Goal: Communication & Community: Ask a question

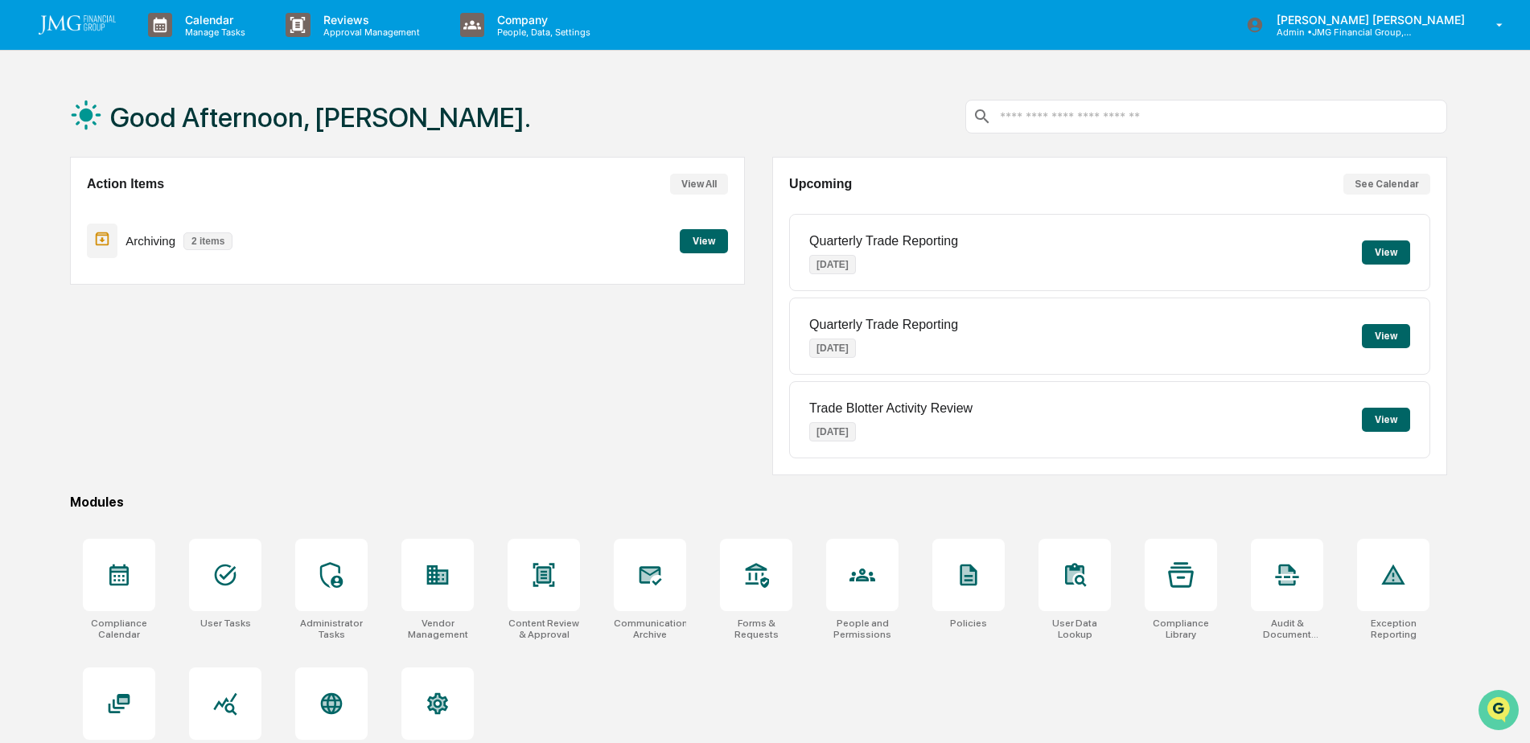
click at [1495, 703] on img "Open customer support" at bounding box center [1498, 710] width 40 height 32
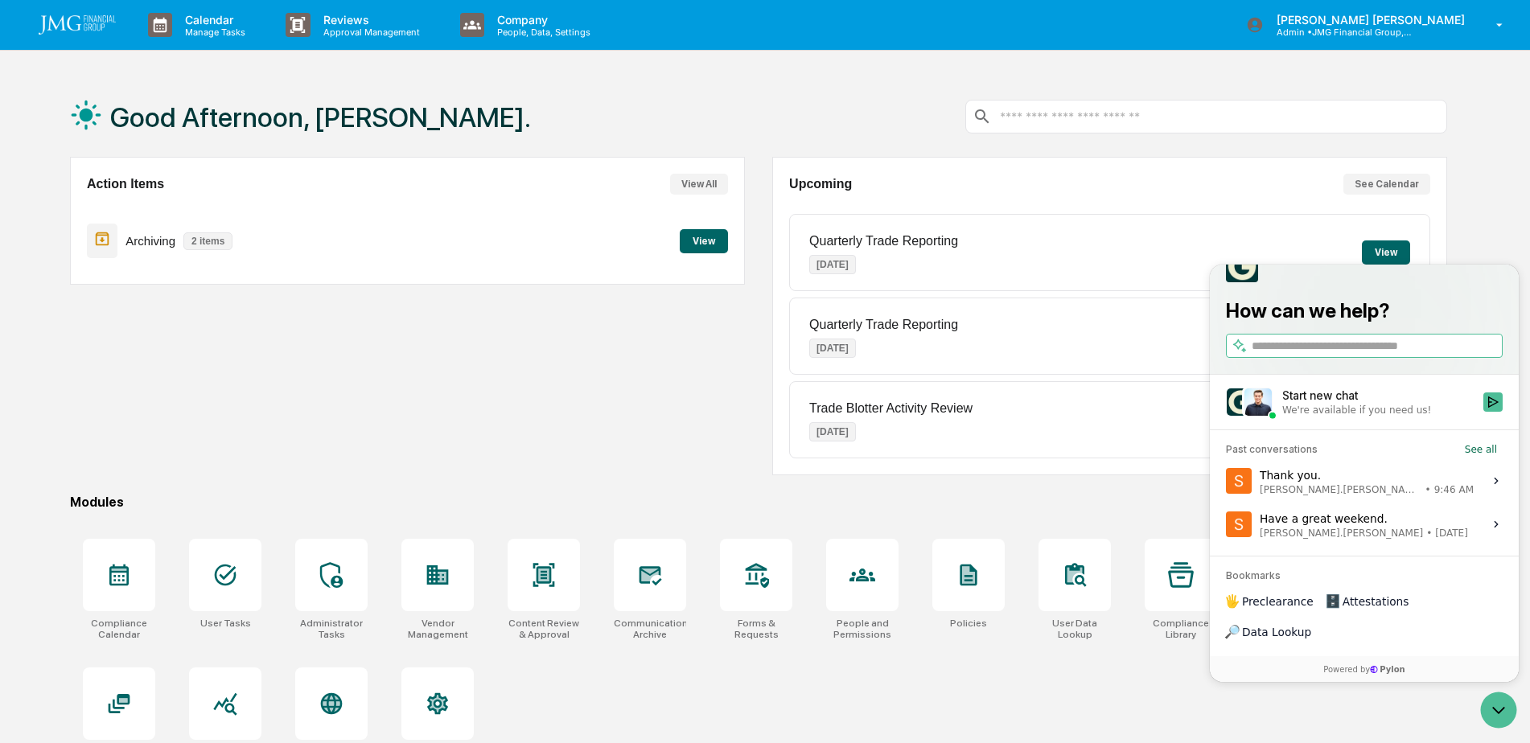
click at [1364, 503] on label "Thank you. Steve.Lennart • 9:46 AM View issue" at bounding box center [1364, 480] width 290 height 43
click at [1226, 482] on button "View issue" at bounding box center [1225, 481] width 1 height 1
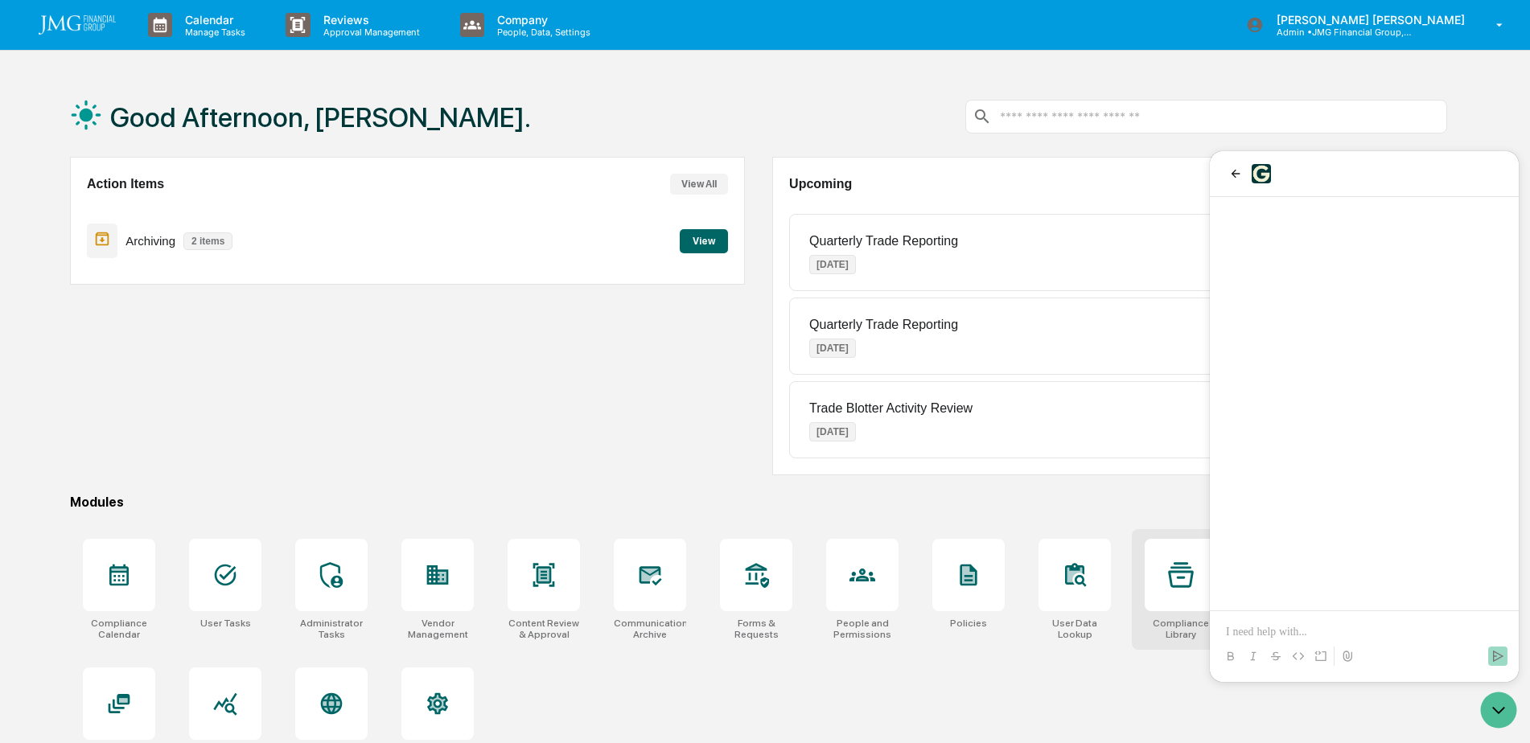
scroll to position [325, 0]
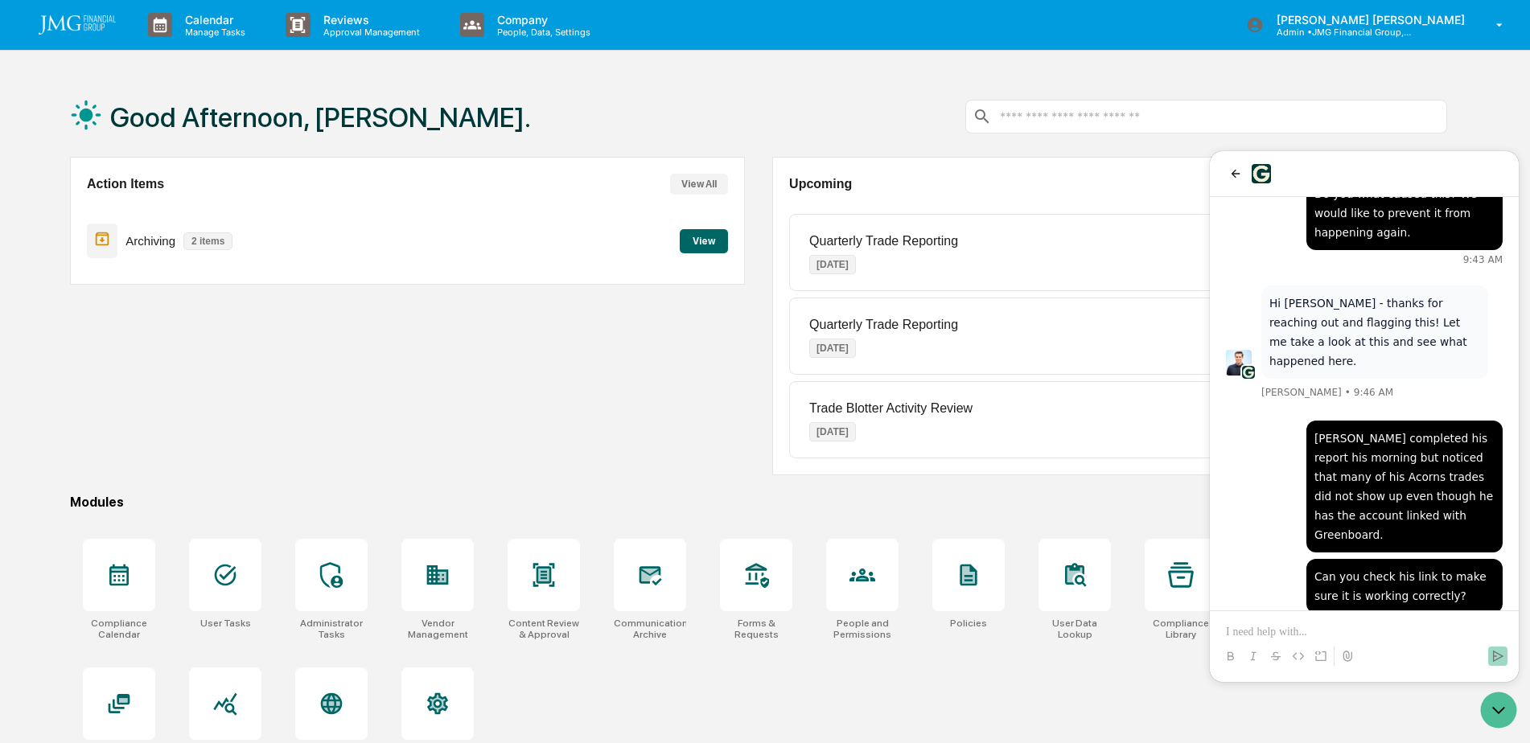
click at [774, 426] on div "Upcoming See Calendar Quarterly Trade Reporting Oct 1, 2025 View Quarterly Trad…" at bounding box center [1109, 316] width 675 height 318
click at [731, 454] on div "Action Items View All Archiving 2 items View" at bounding box center [407, 316] width 675 height 318
drag, startPoint x: 733, startPoint y: 475, endPoint x: 1014, endPoint y: 578, distance: 300.0
click at [733, 475] on div "Action Items View All Archiving 2 items View" at bounding box center [407, 316] width 675 height 318
click at [1486, 722] on icon "Open customer support" at bounding box center [1498, 710] width 40 height 40
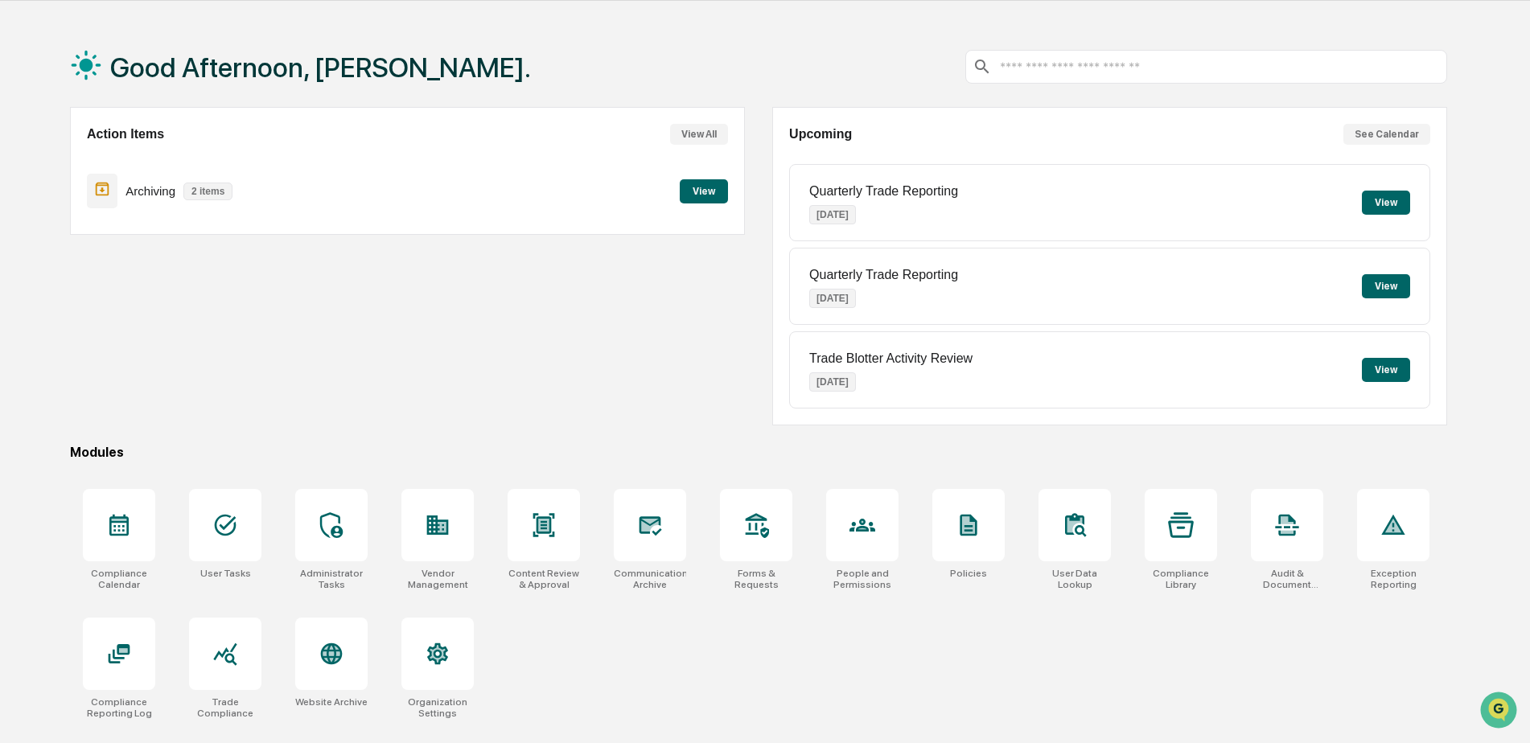
scroll to position [76, 0]
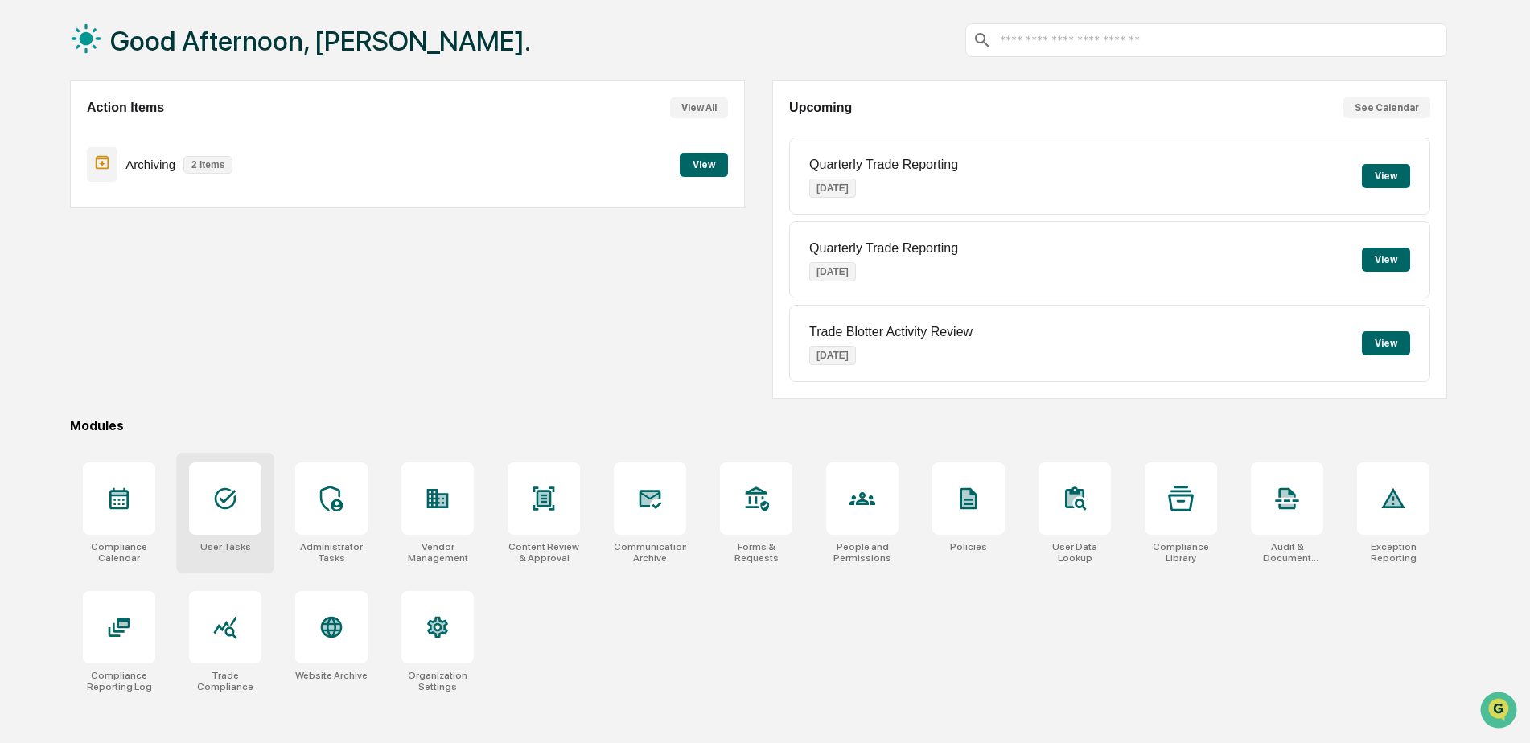
click at [253, 500] on div at bounding box center [225, 498] width 72 height 72
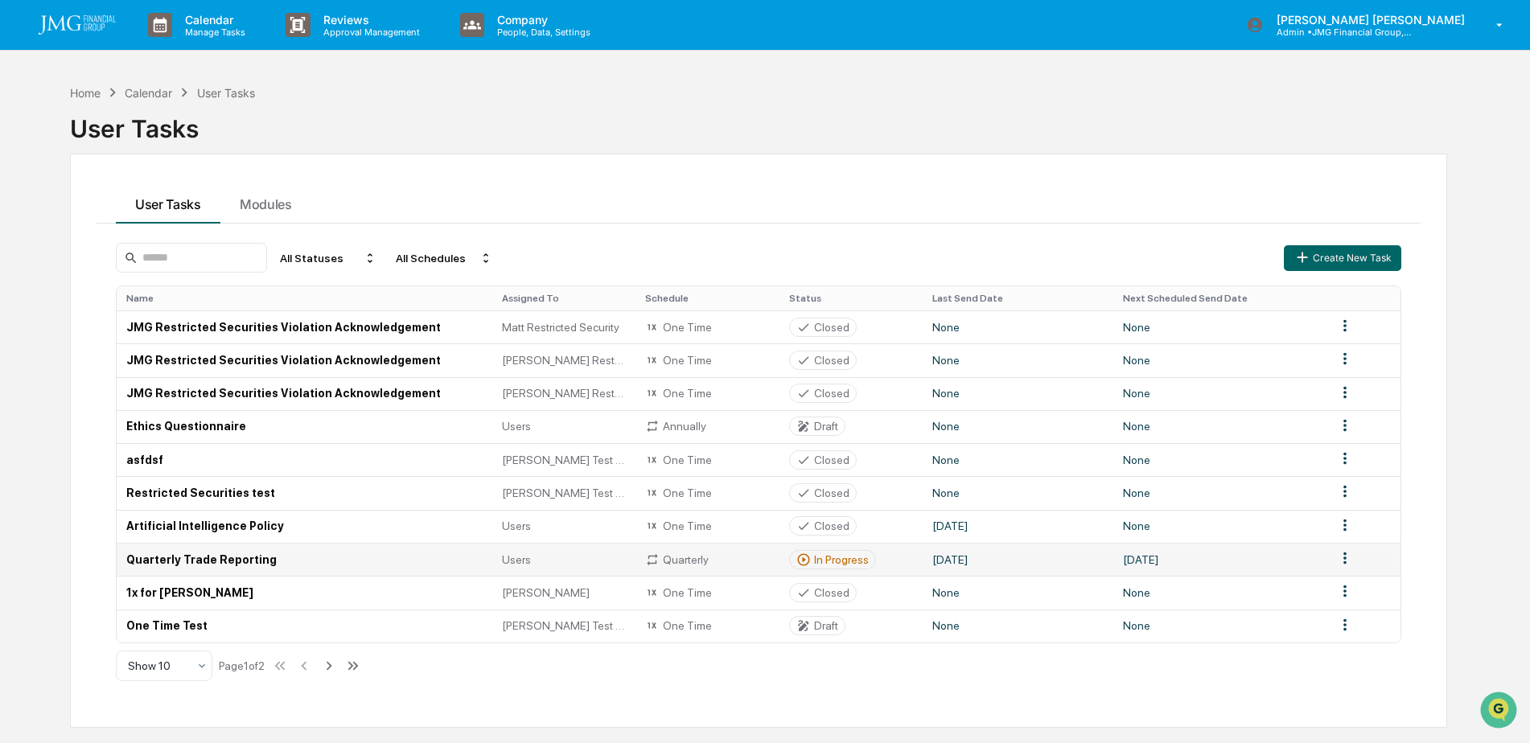
click at [260, 552] on td "Quarterly Trade Reporting" at bounding box center [305, 559] width 376 height 33
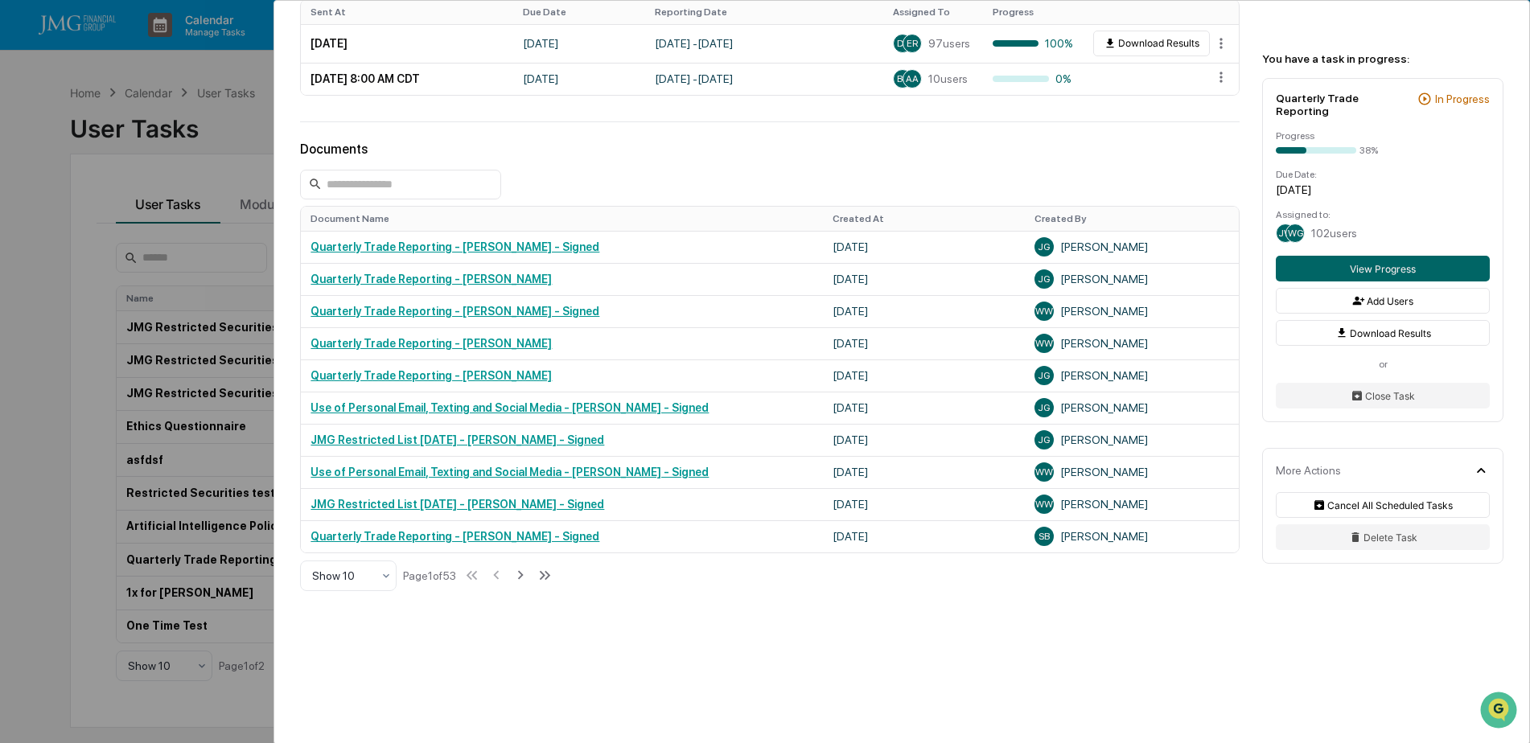
scroll to position [870, 0]
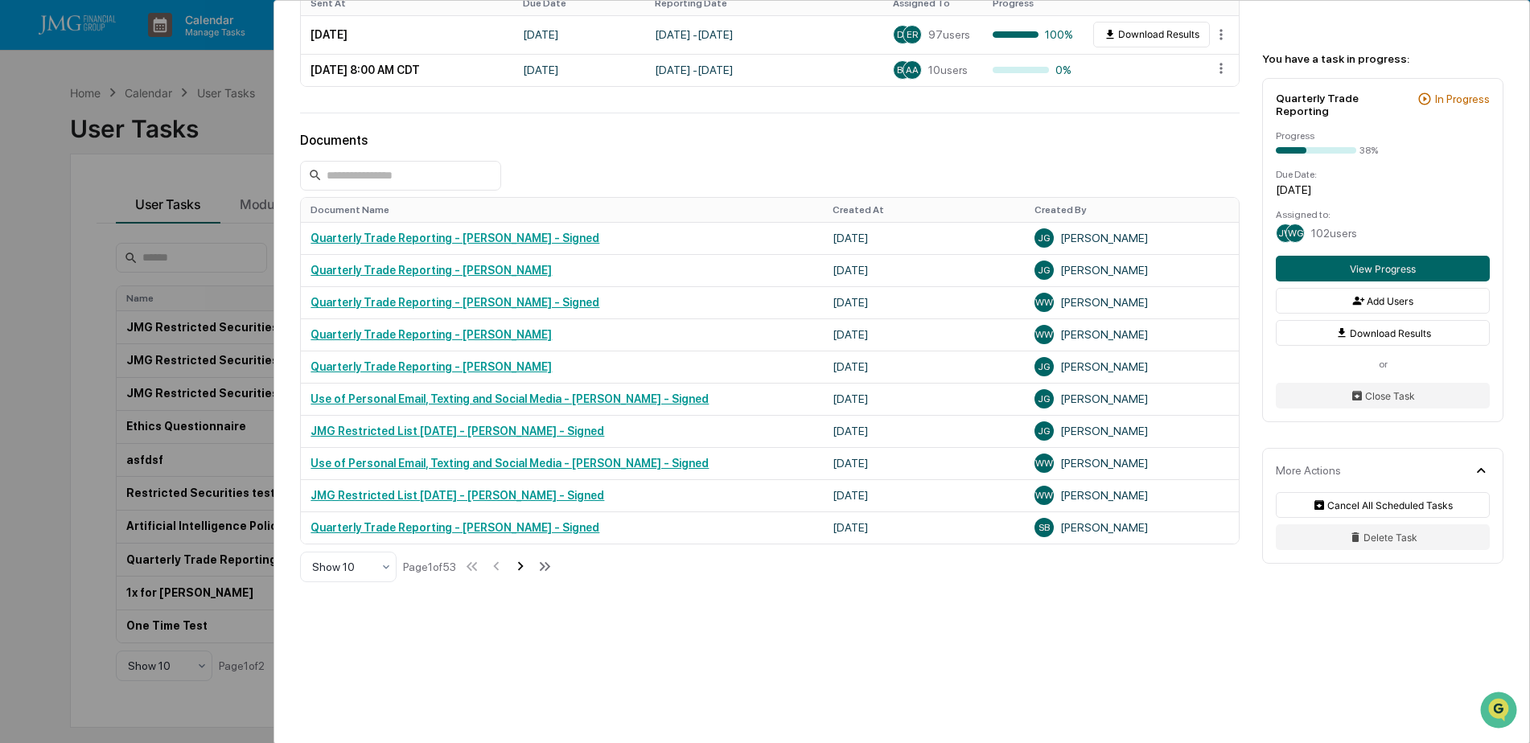
click at [524, 568] on icon at bounding box center [521, 566] width 18 height 18
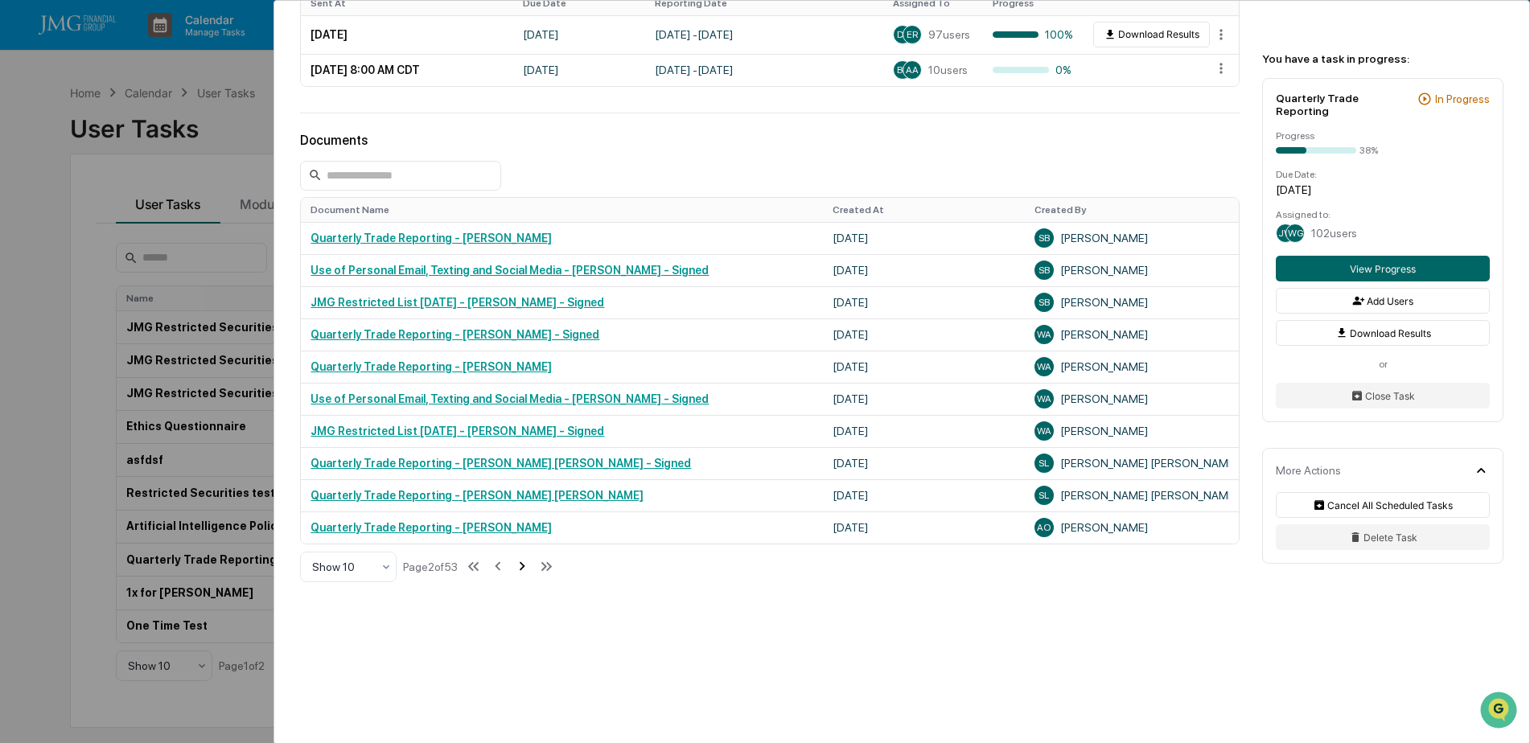
click at [524, 568] on icon at bounding box center [522, 566] width 18 height 18
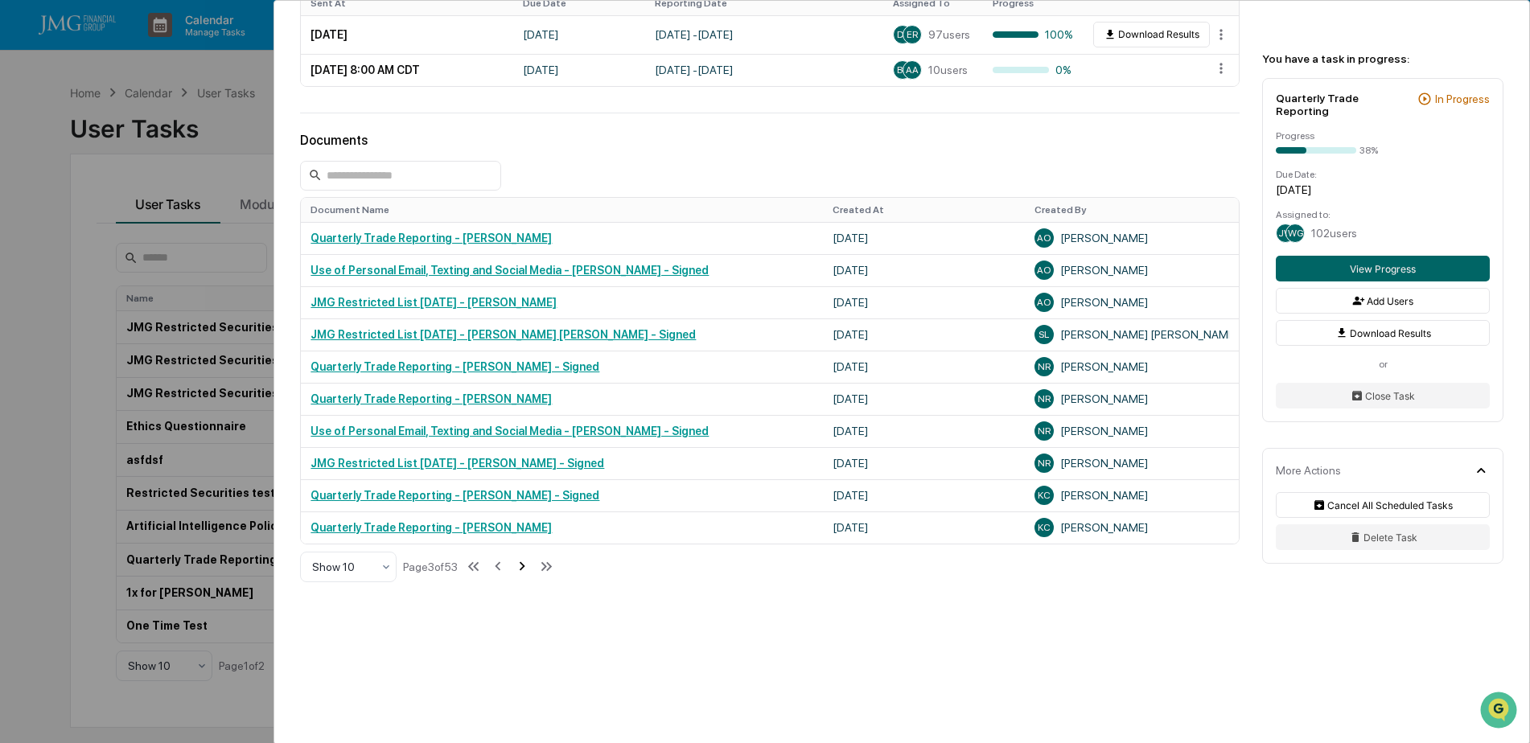
click at [524, 568] on icon at bounding box center [522, 566] width 18 height 18
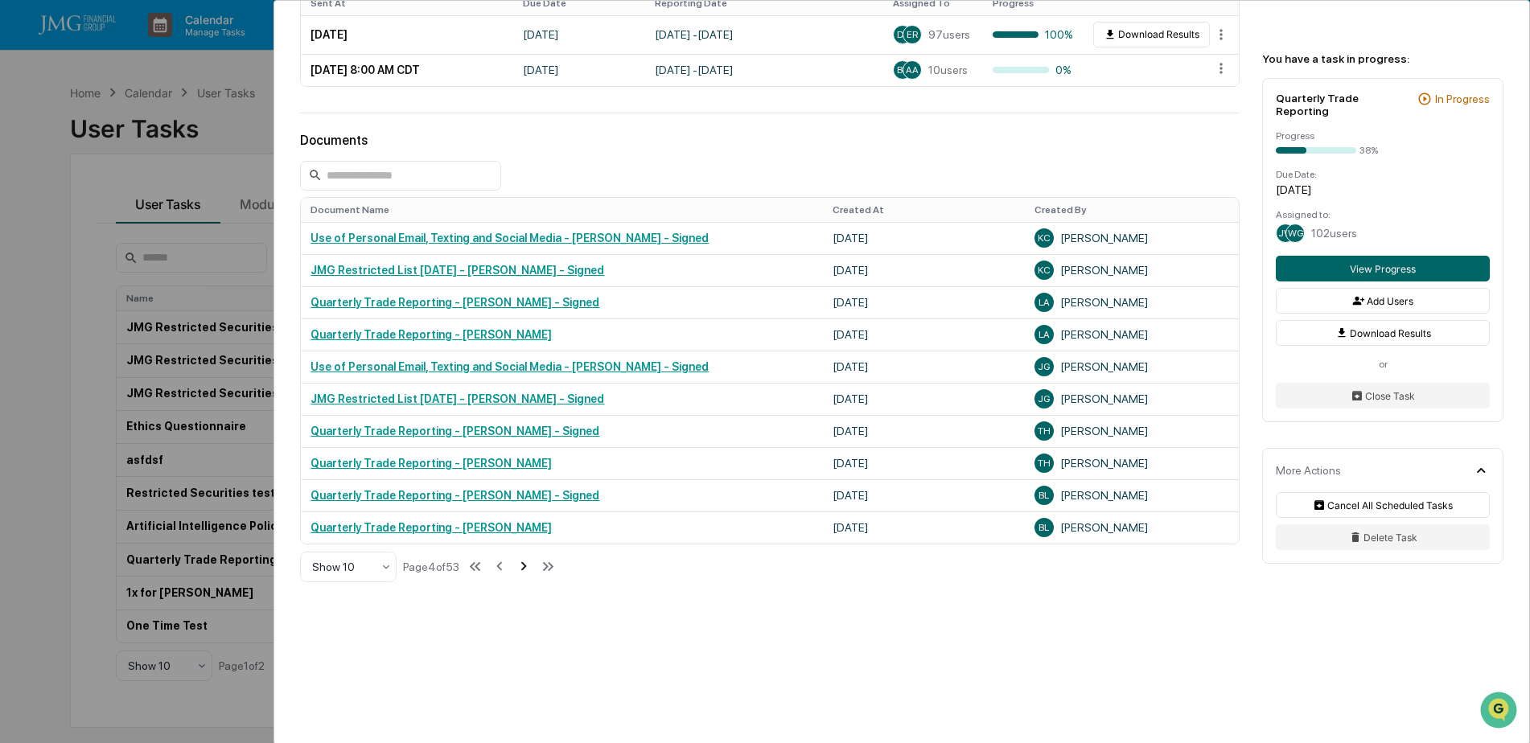
click at [524, 568] on icon at bounding box center [524, 566] width 18 height 18
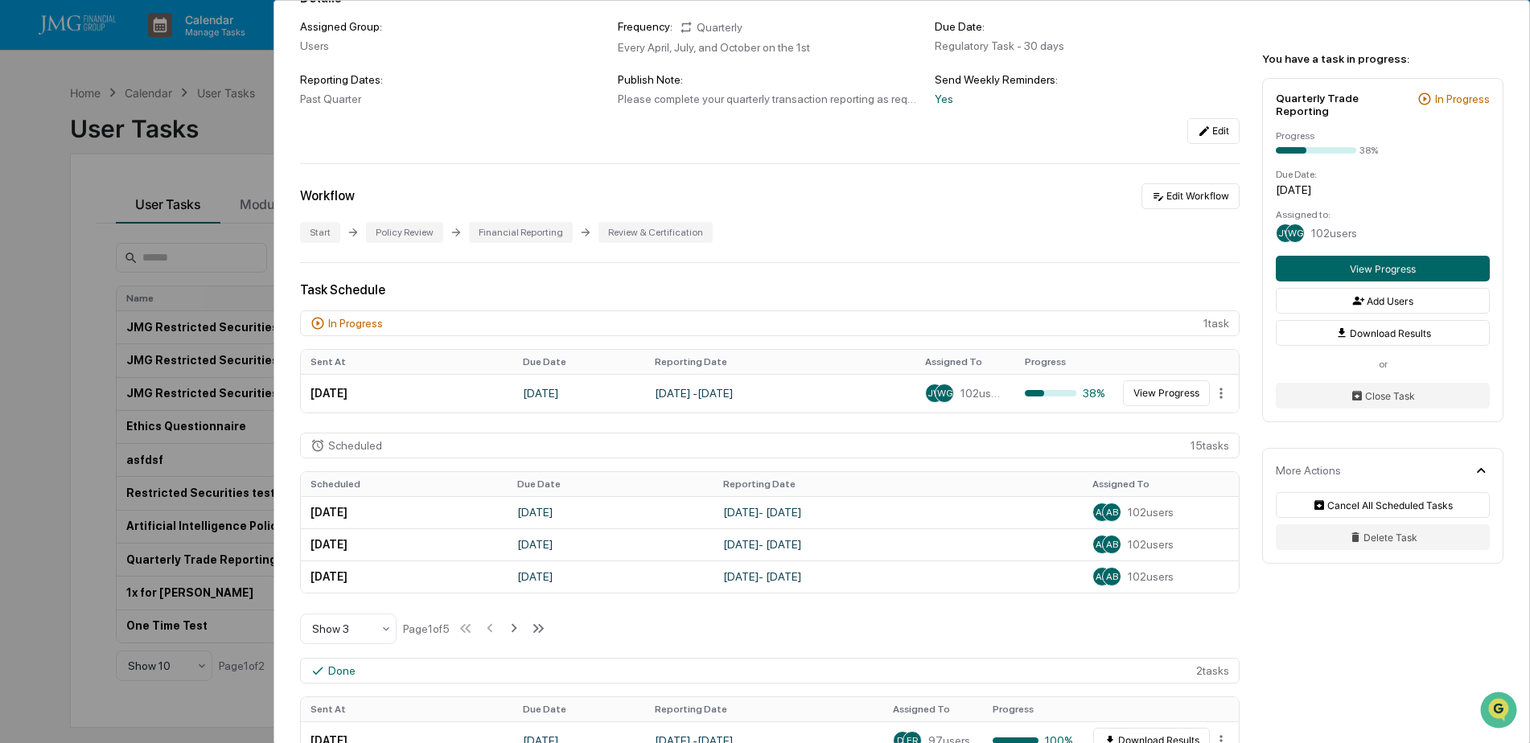
scroll to position [161, 0]
click at [1419, 256] on button "View Progress" at bounding box center [1383, 269] width 214 height 26
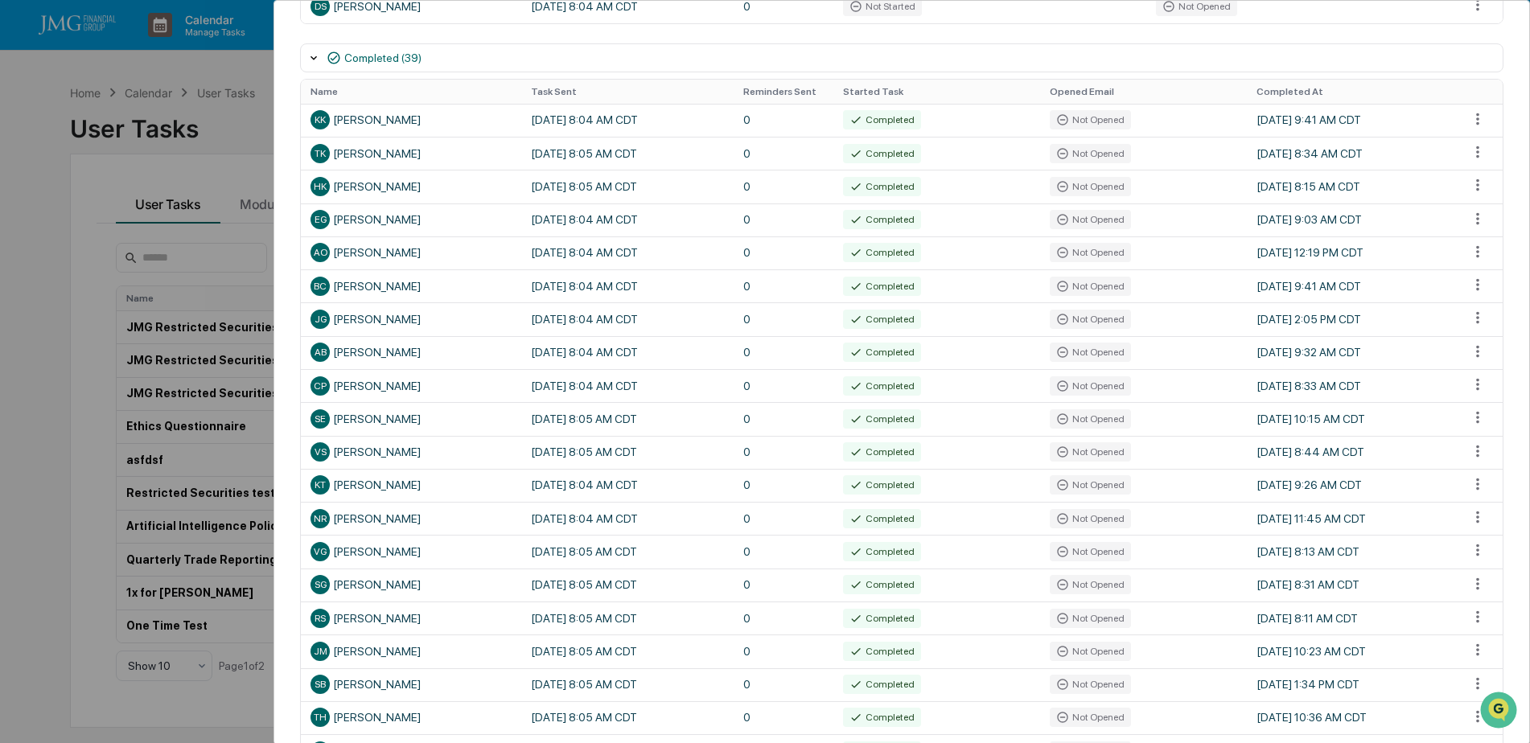
scroll to position [2171, 0]
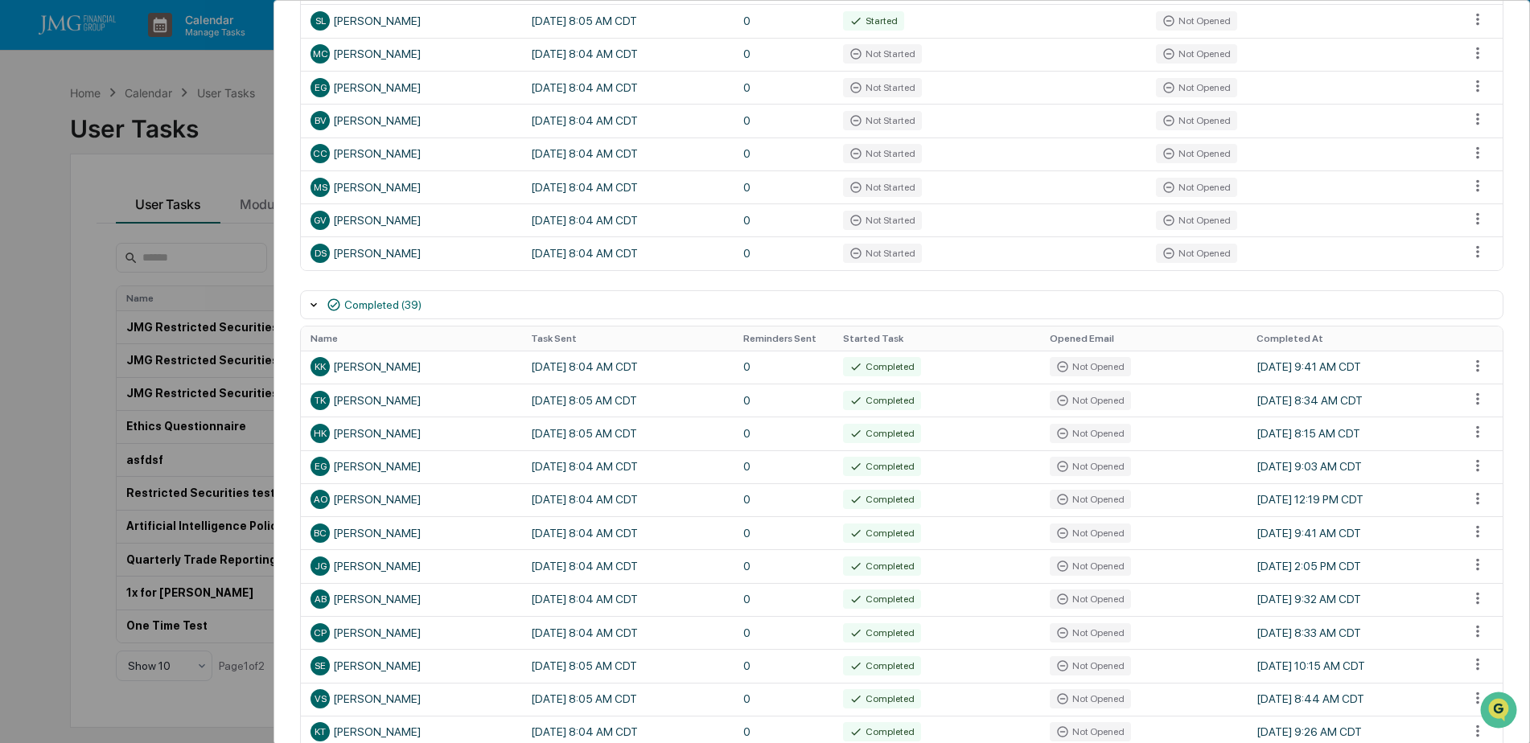
click at [43, 207] on div "User Tasks Quarterly Trade Reporting Task Details Quarterly Trade Reporting In …" at bounding box center [765, 371] width 1530 height 743
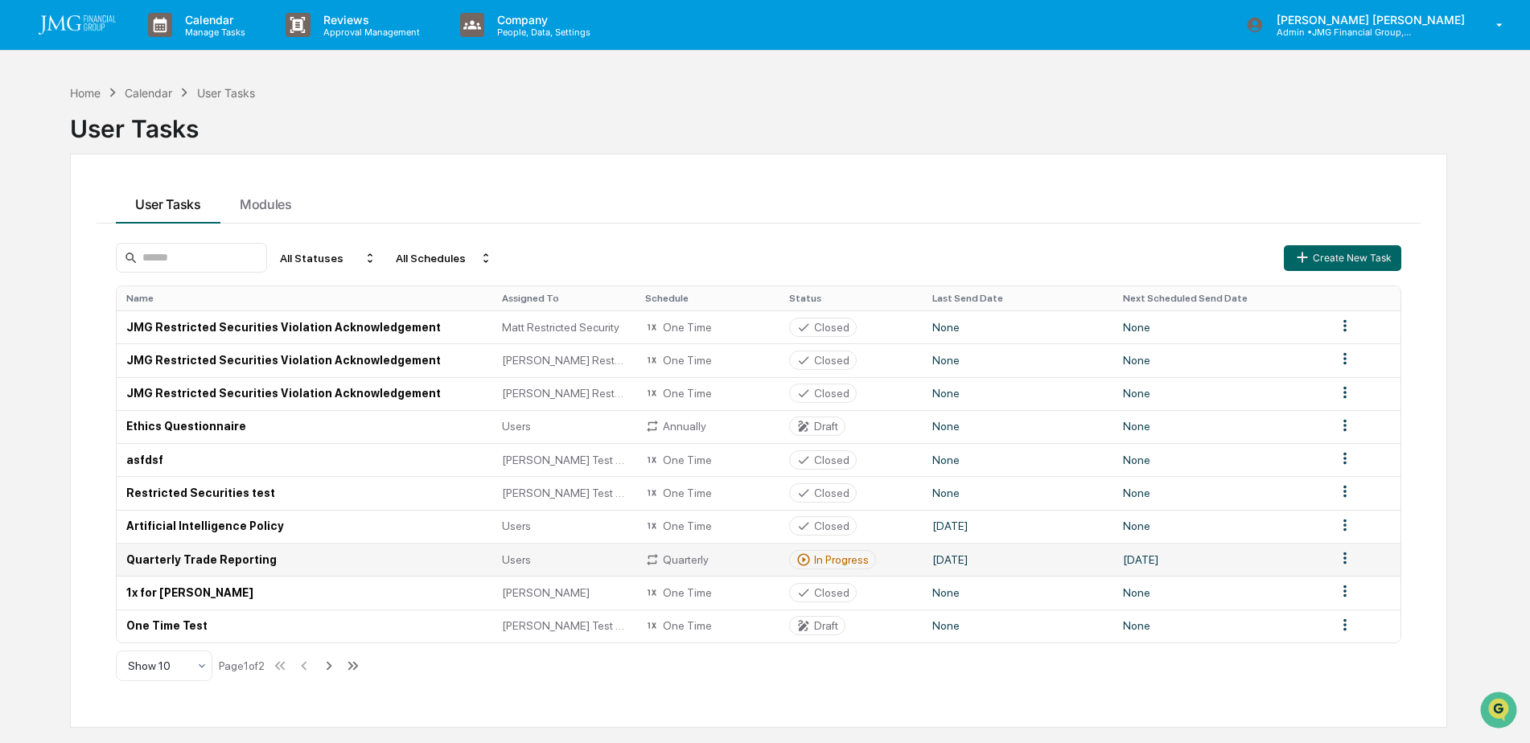
click at [291, 548] on td "Quarterly Trade Reporting" at bounding box center [305, 559] width 376 height 33
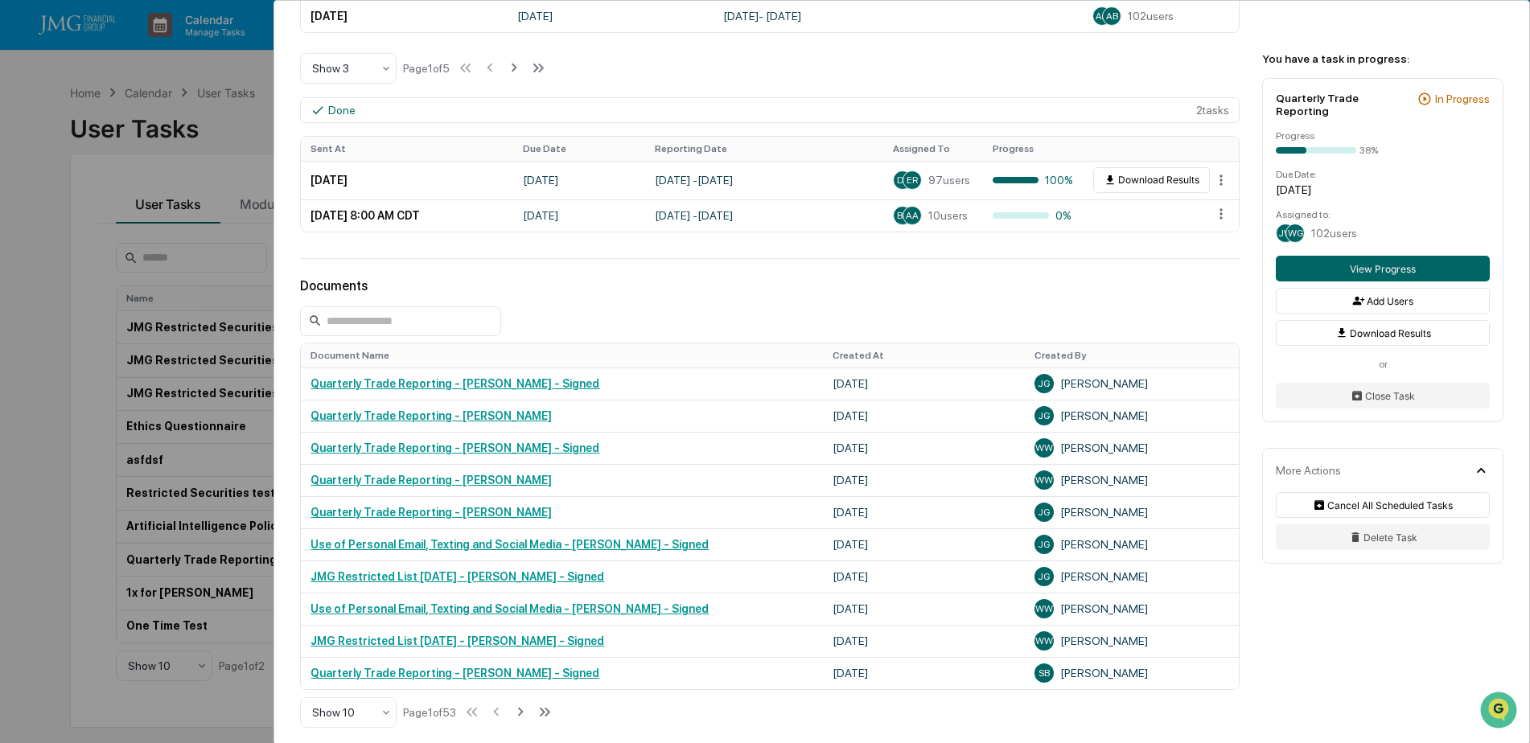
scroll to position [804, 0]
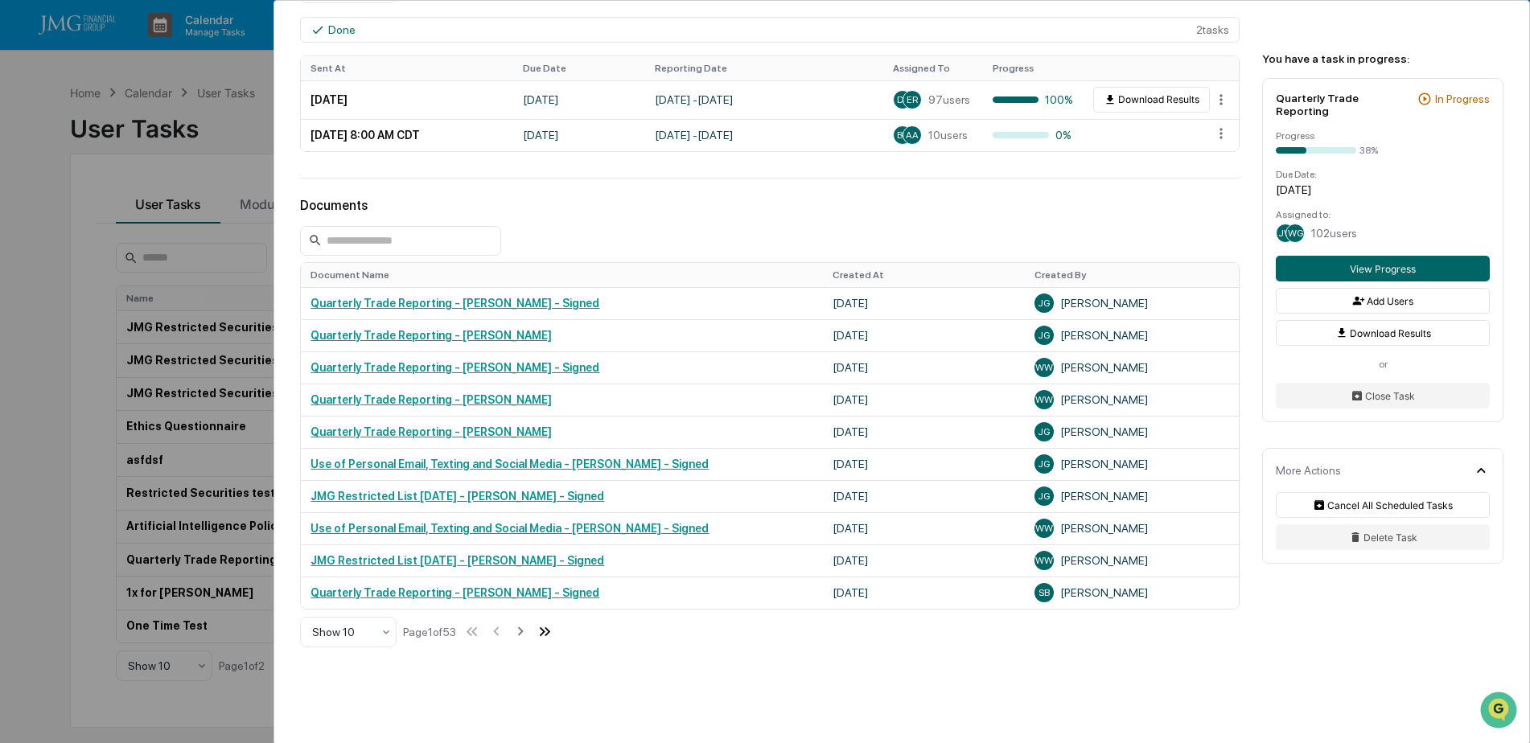
click at [552, 637] on icon at bounding box center [545, 631] width 18 height 18
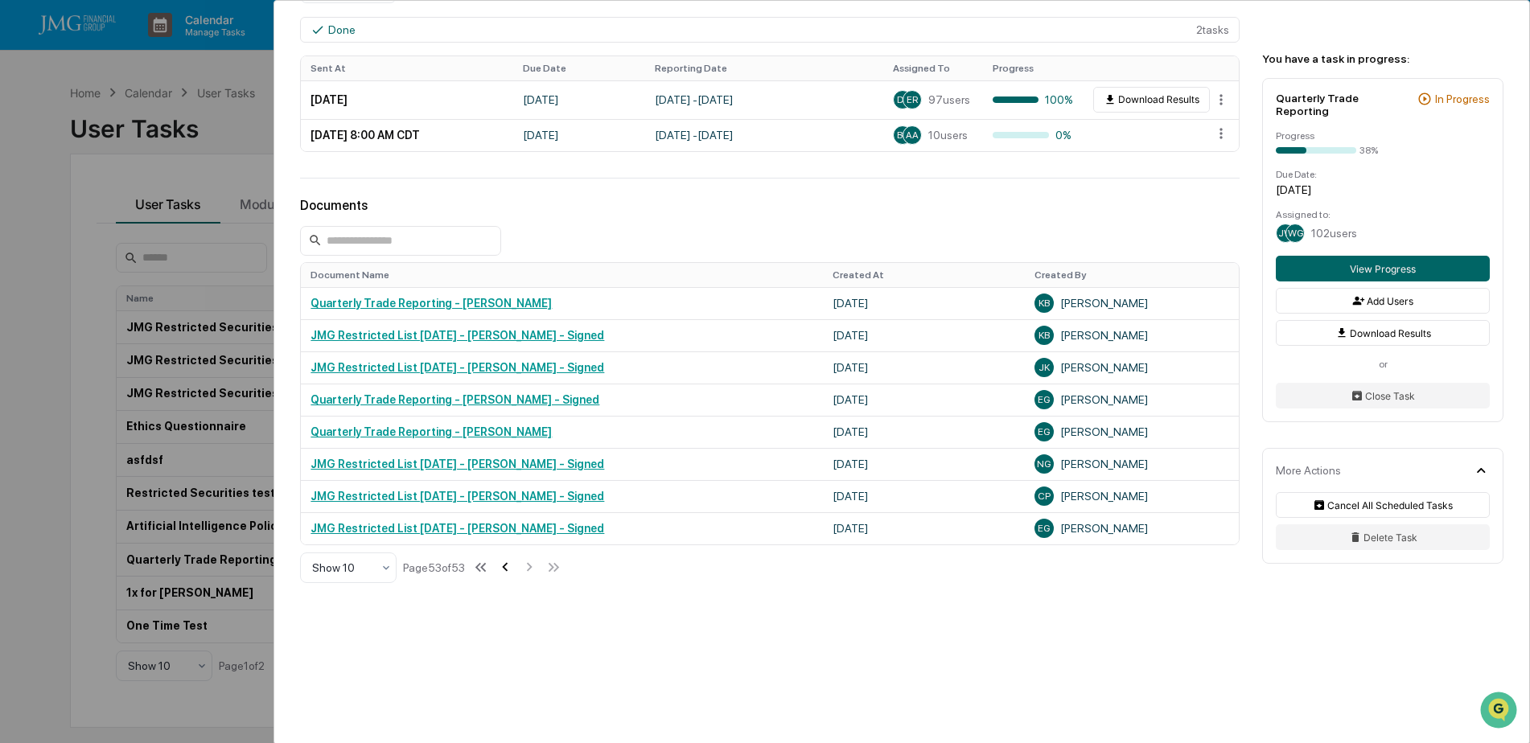
click at [505, 569] on icon at bounding box center [505, 567] width 18 height 18
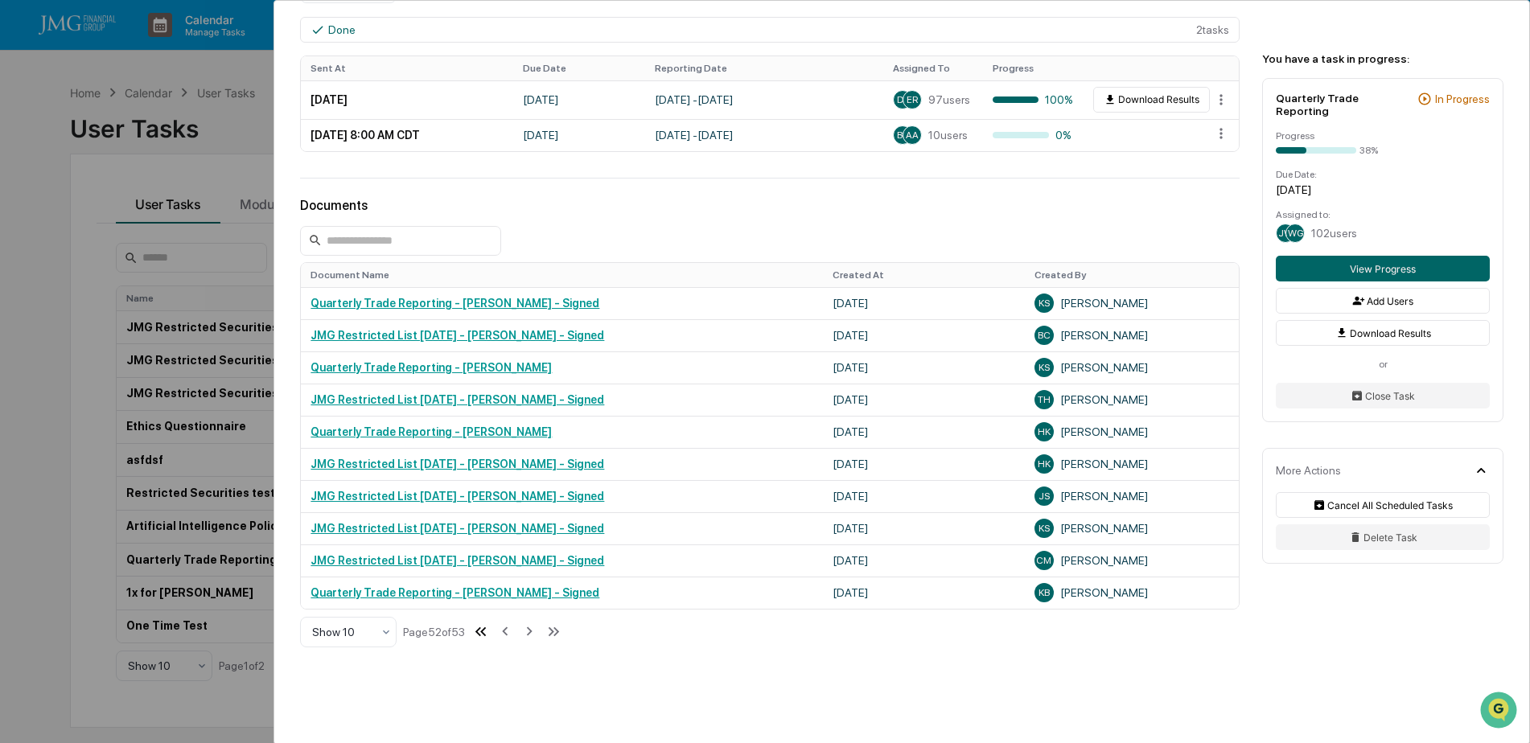
click at [486, 632] on icon at bounding box center [483, 631] width 6 height 9
click at [410, 248] on input at bounding box center [400, 241] width 201 height 30
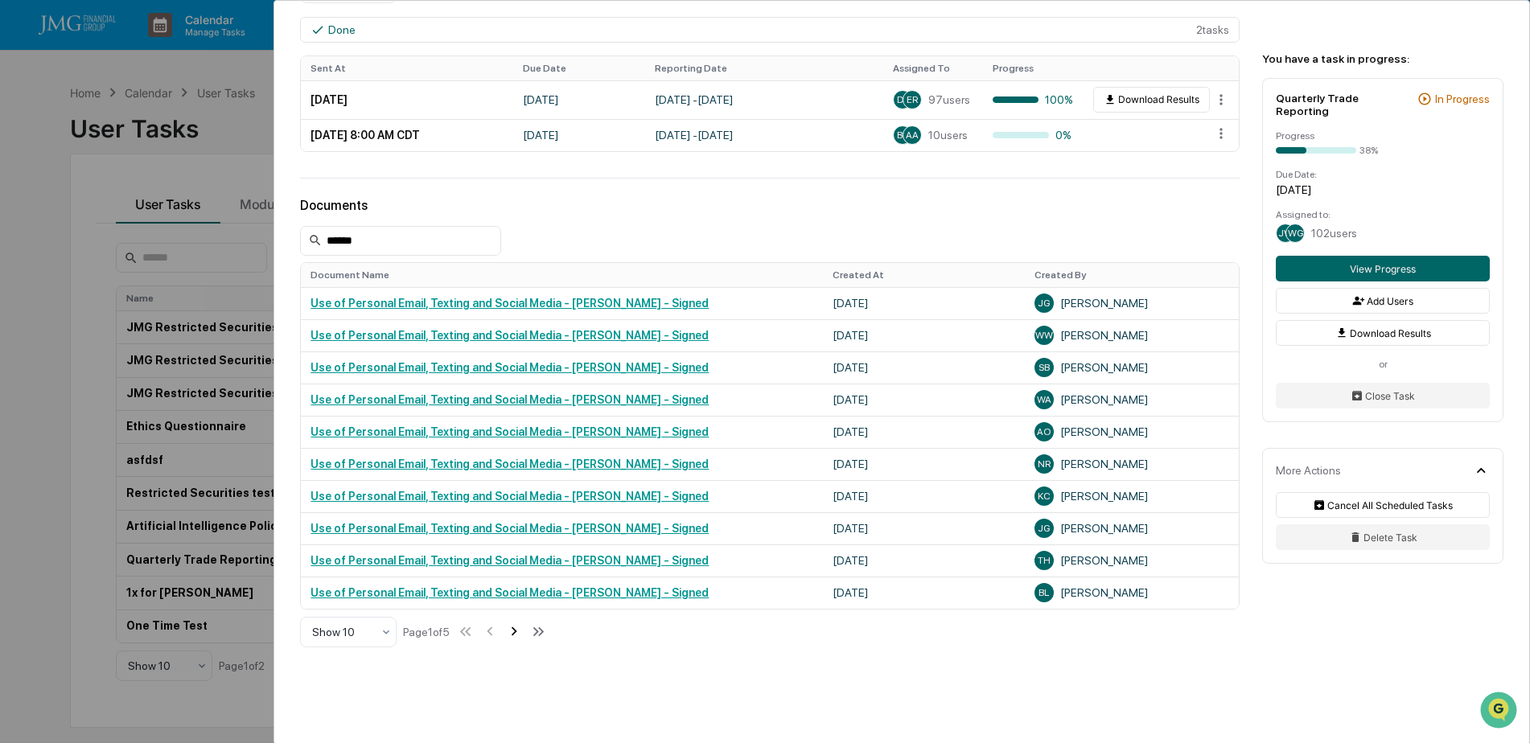
click at [513, 631] on icon at bounding box center [514, 631] width 18 height 18
click at [513, 632] on icon at bounding box center [516, 631] width 18 height 18
click at [513, 632] on icon at bounding box center [517, 631] width 18 height 18
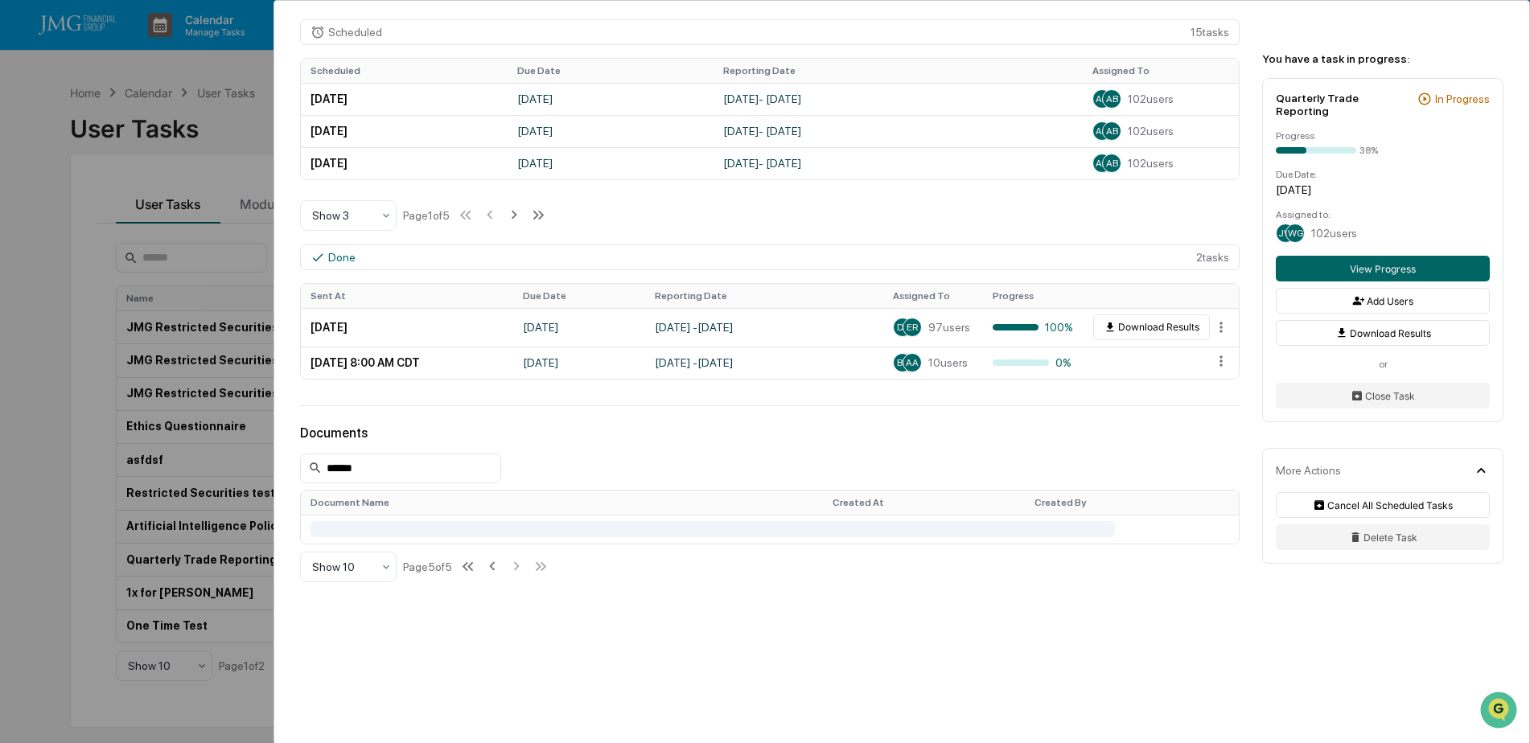
scroll to position [613, 0]
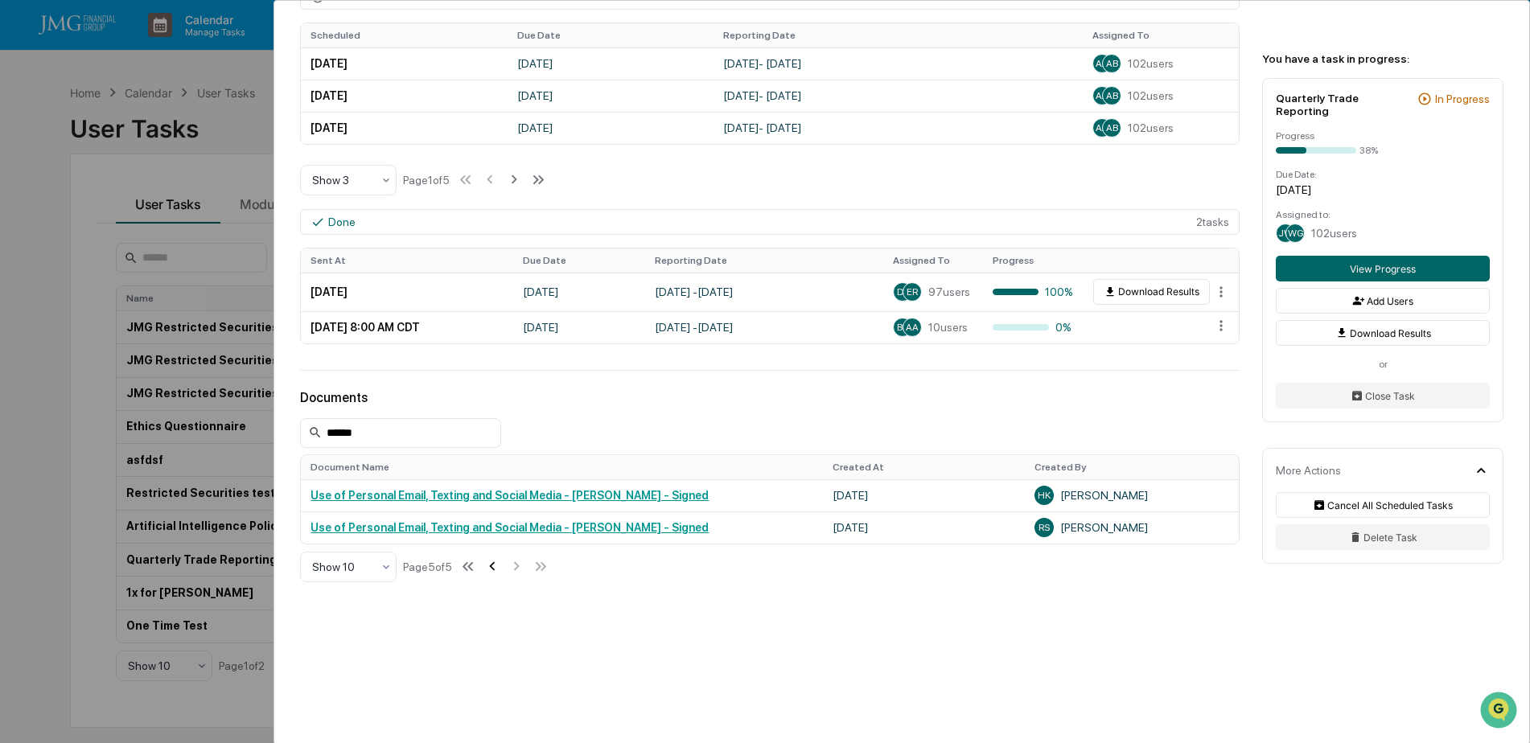
click at [498, 565] on icon at bounding box center [492, 566] width 18 height 18
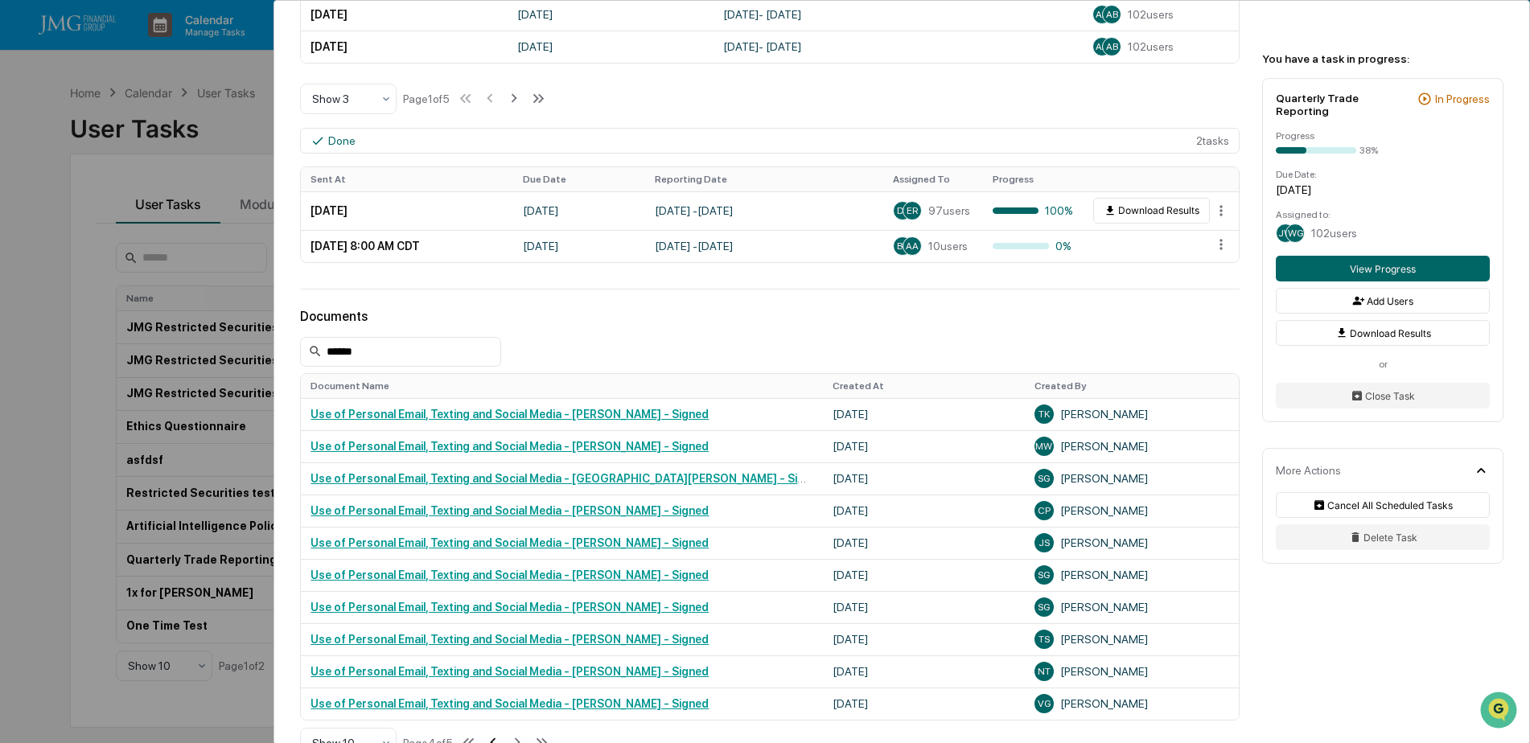
scroll to position [774, 0]
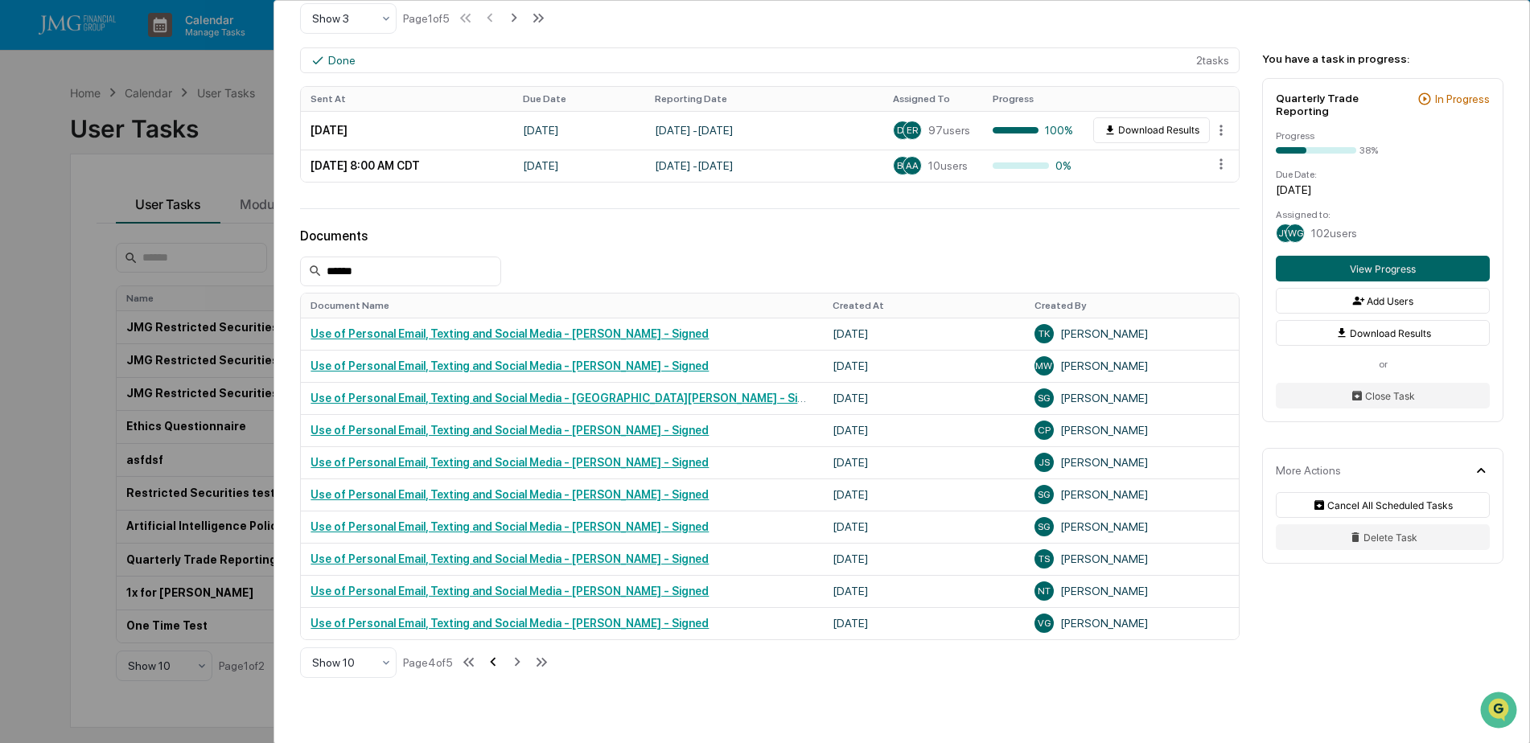
click at [500, 660] on icon at bounding box center [493, 662] width 18 height 18
click at [500, 660] on icon at bounding box center [492, 662] width 18 height 18
click at [426, 267] on input "******" at bounding box center [400, 272] width 201 height 30
type input "*"
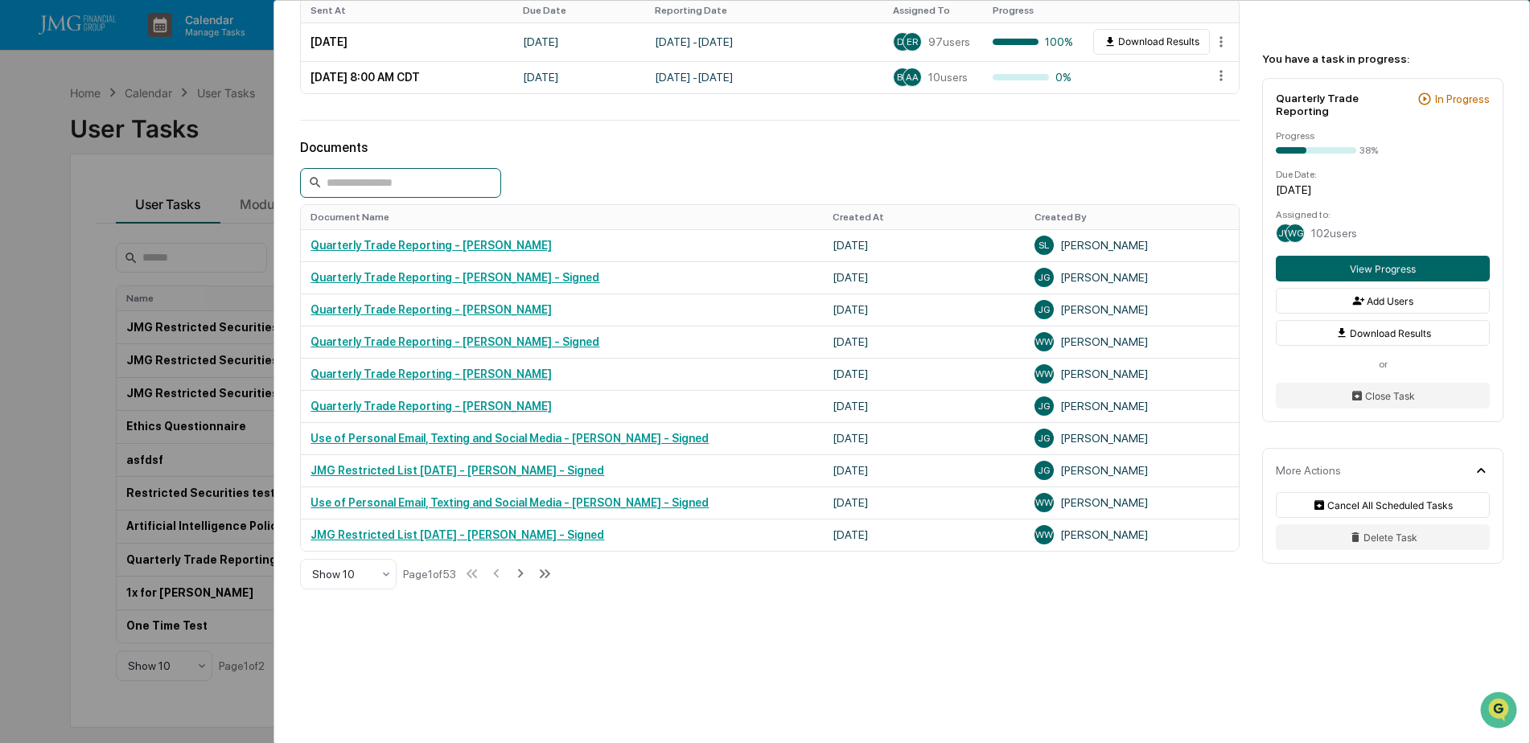
scroll to position [870, 0]
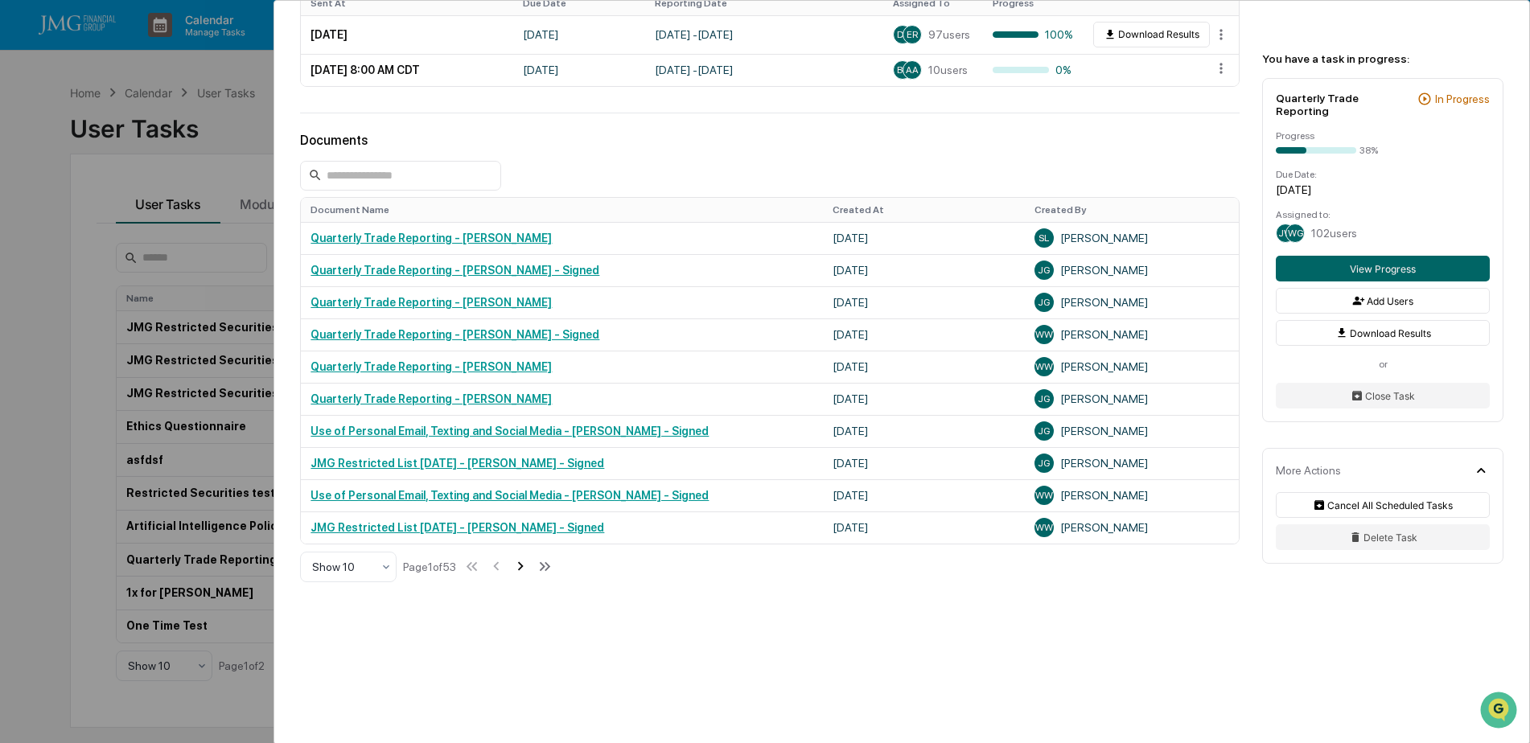
click at [524, 565] on icon at bounding box center [521, 566] width 6 height 9
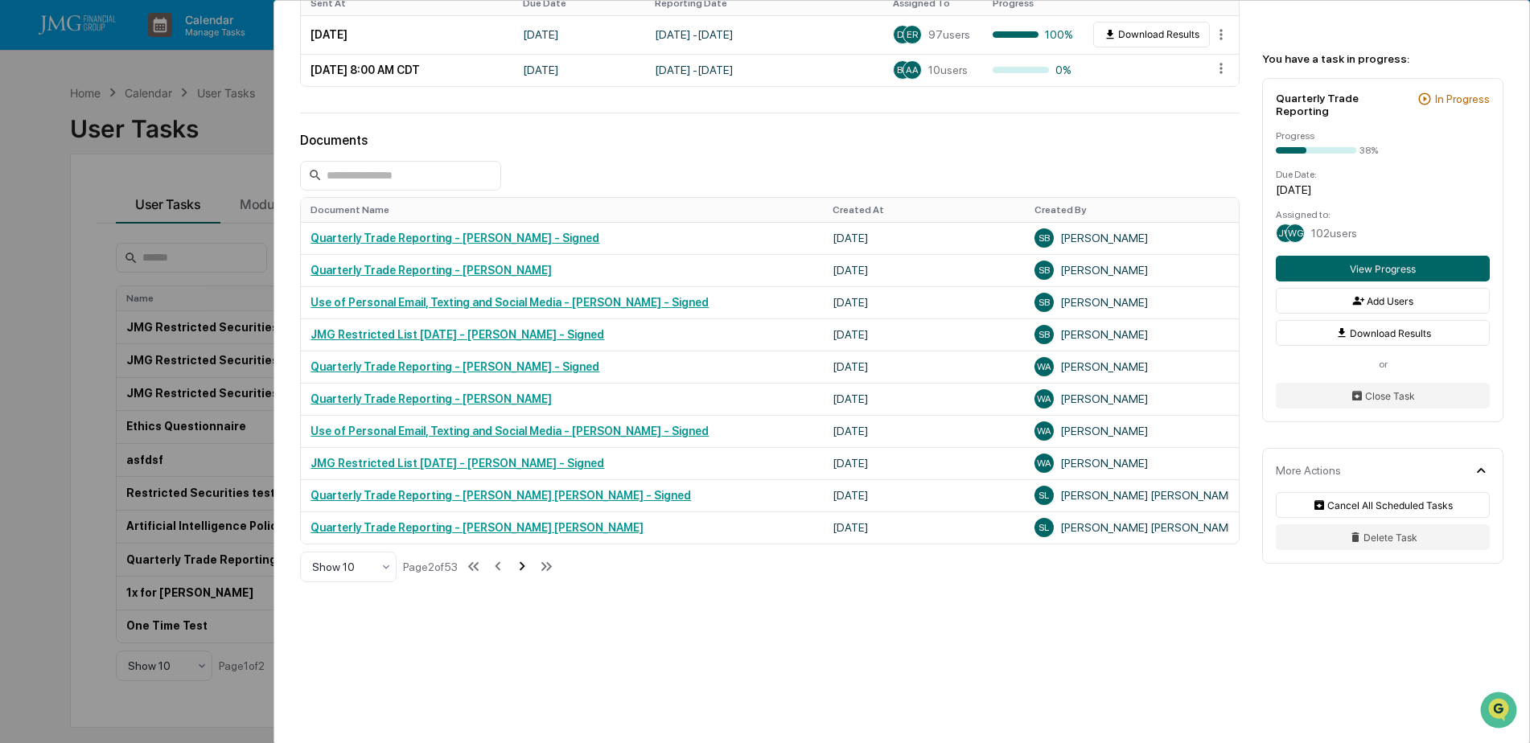
click at [528, 560] on icon at bounding box center [522, 566] width 18 height 18
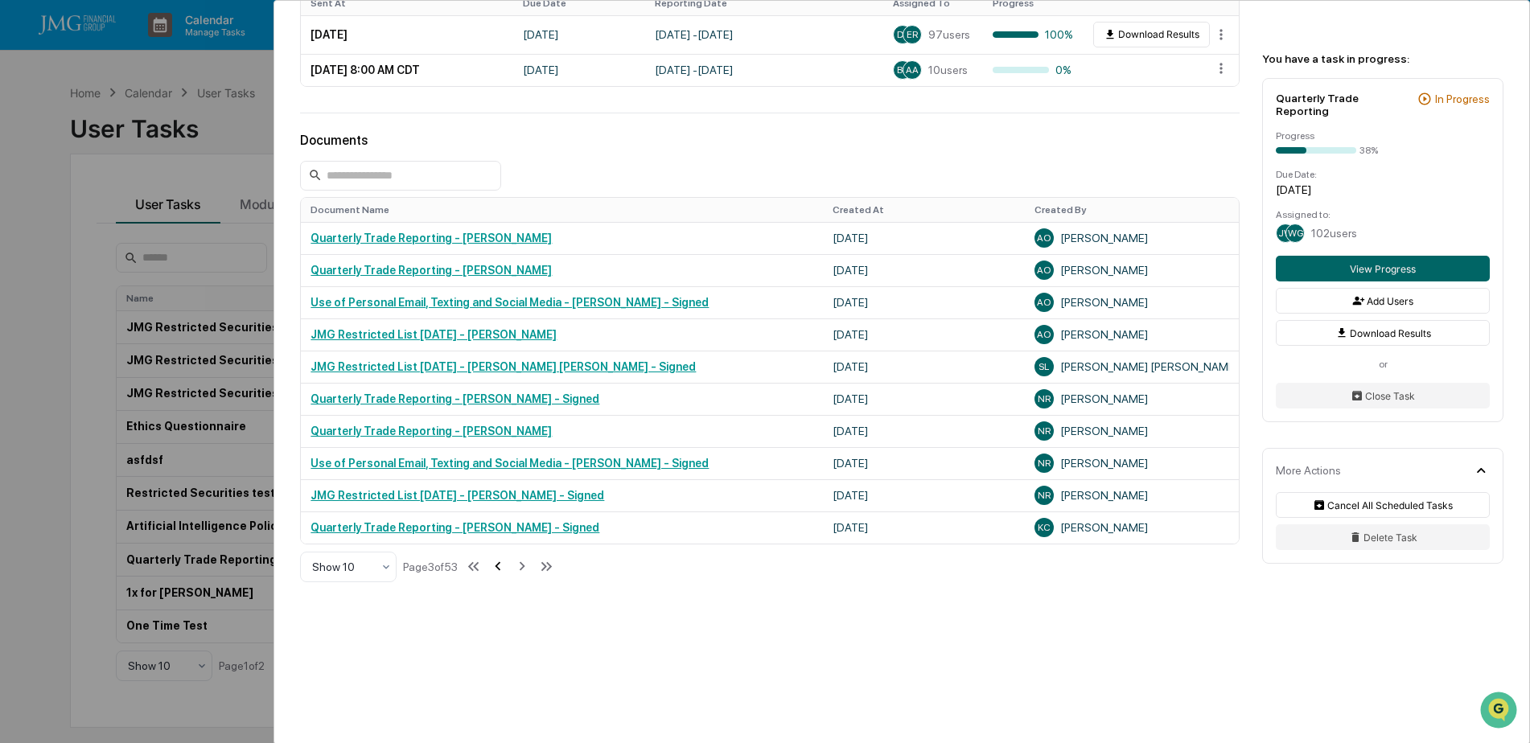
click at [502, 565] on icon at bounding box center [498, 566] width 18 height 18
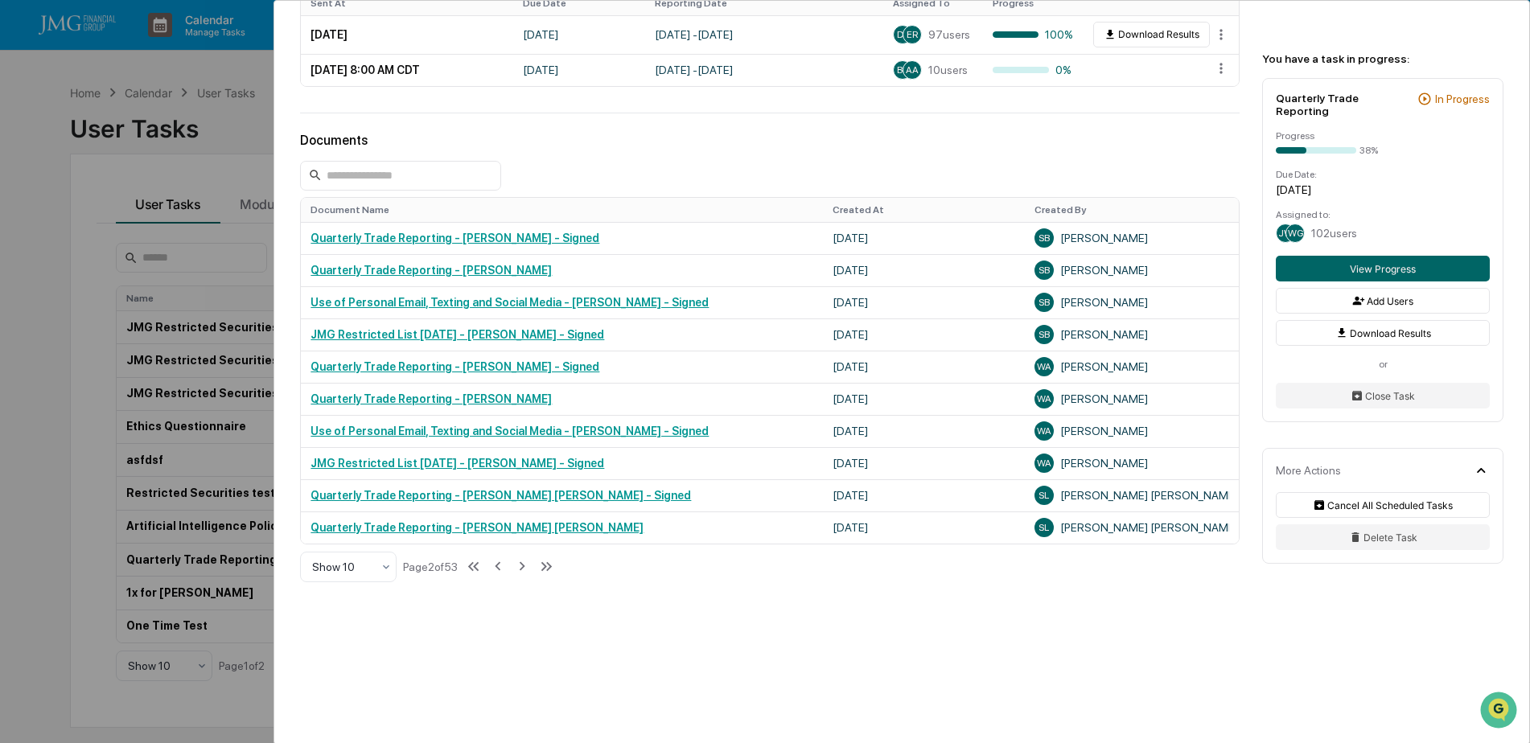
click at [246, 142] on div "User Tasks Quarterly Trade Reporting Quarterly Trade Reporting Active No descri…" at bounding box center [765, 371] width 1530 height 743
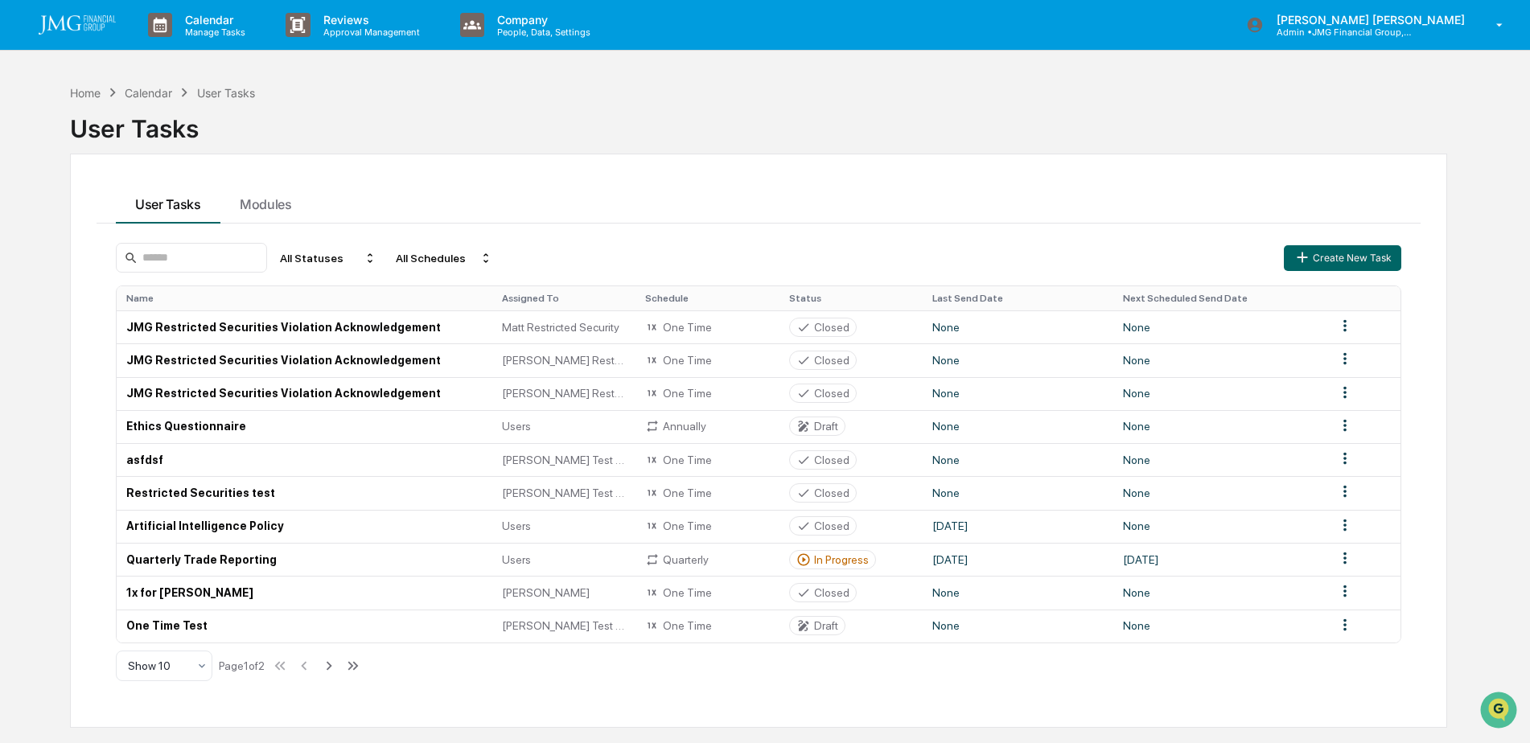
click at [102, 92] on div "Home Calendar User Tasks" at bounding box center [162, 93] width 185 height 18
click at [97, 90] on div "Home" at bounding box center [85, 93] width 31 height 14
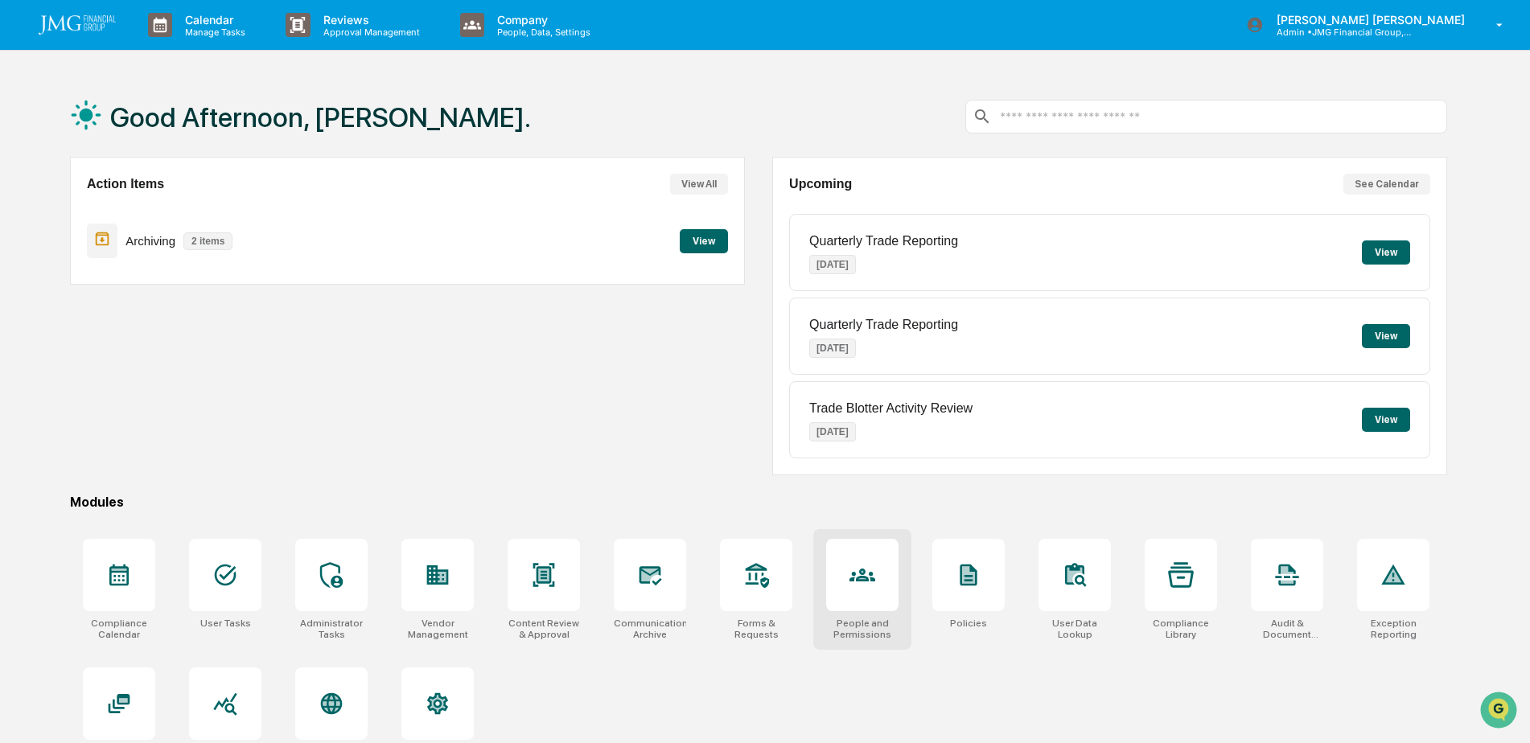
click at [894, 572] on div at bounding box center [862, 575] width 72 height 72
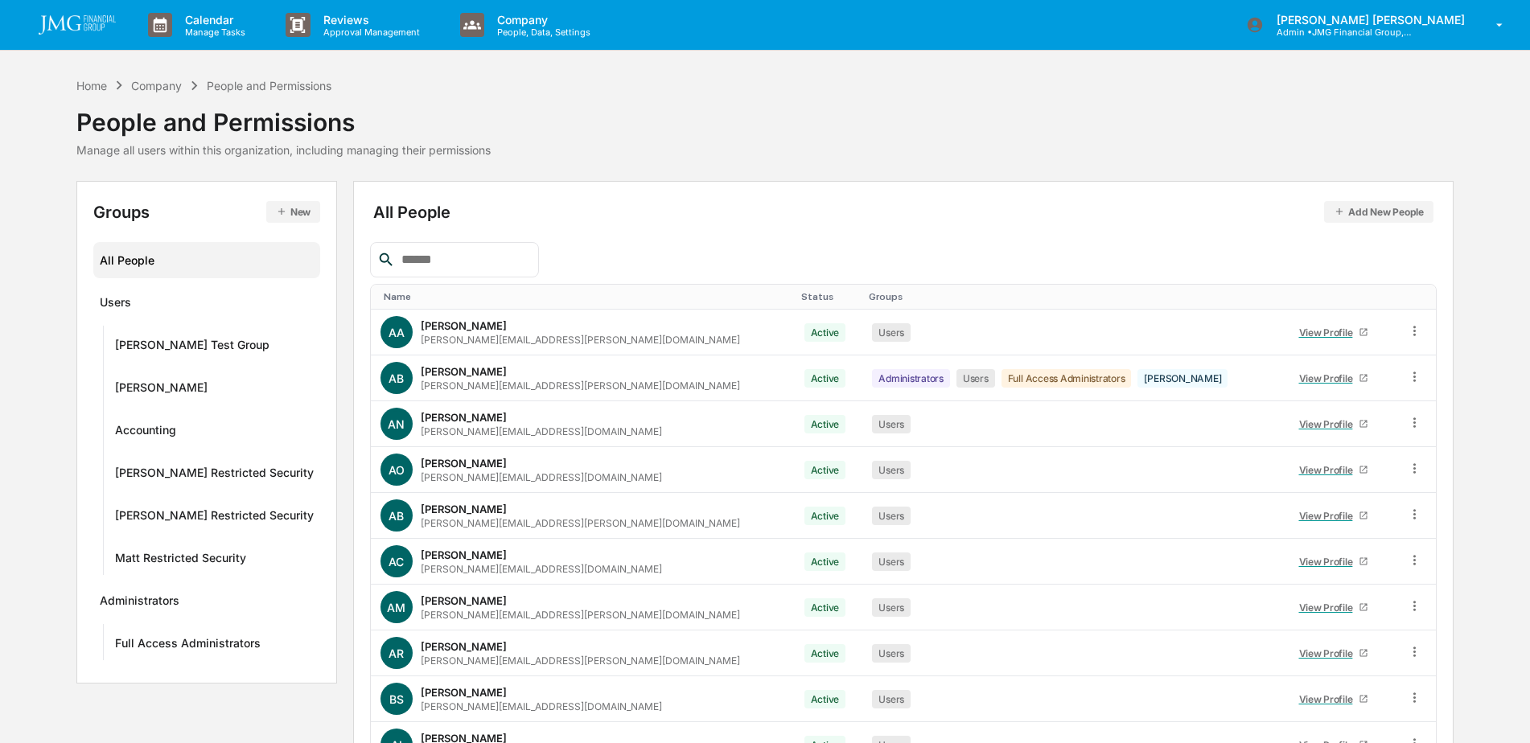
click at [470, 259] on input "text" at bounding box center [463, 259] width 137 height 21
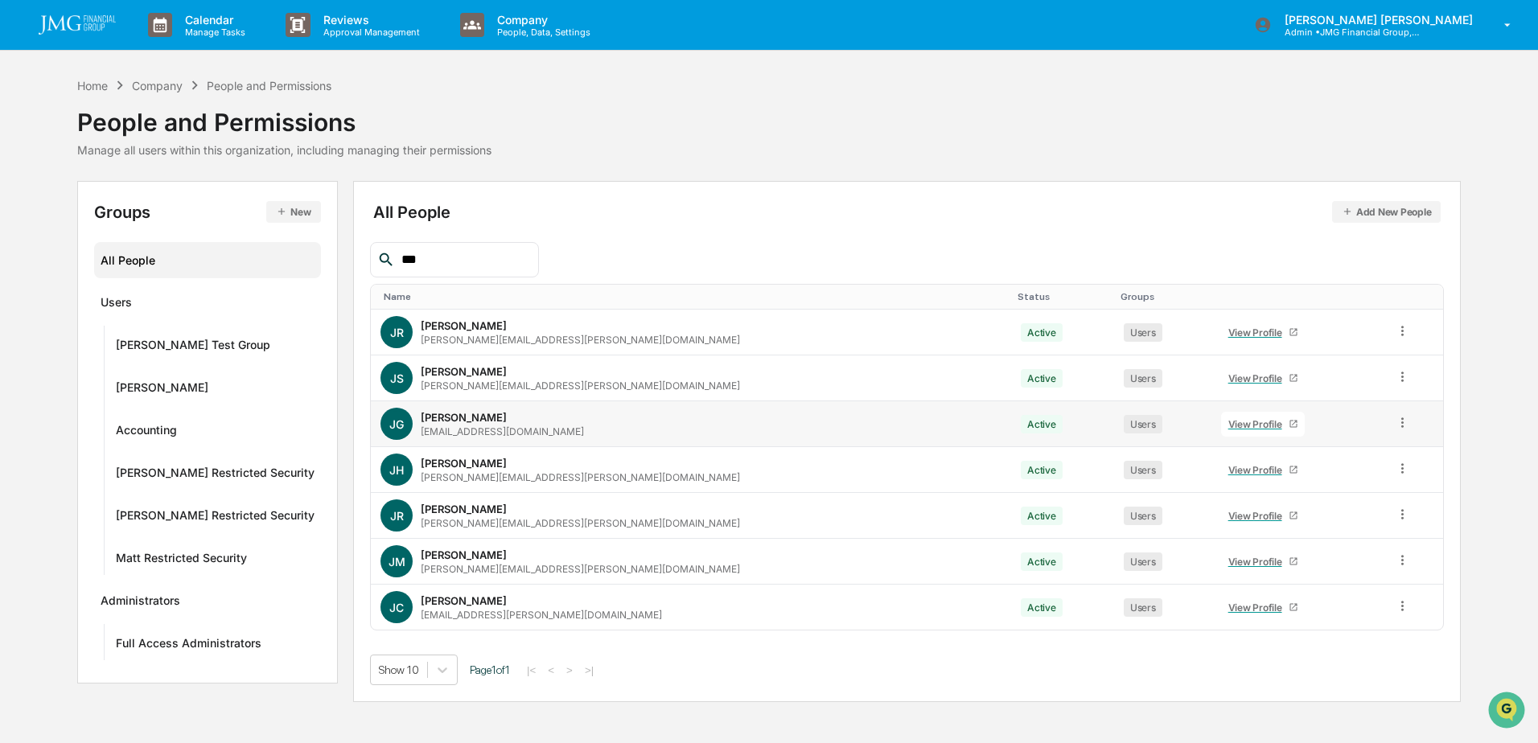
type input "***"
click at [539, 422] on div "[PERSON_NAME] [PERSON_NAME][EMAIL_ADDRESS][DOMAIN_NAME]" at bounding box center [690, 424] width 621 height 32
click at [1228, 419] on div "View Profile" at bounding box center [1258, 424] width 60 height 12
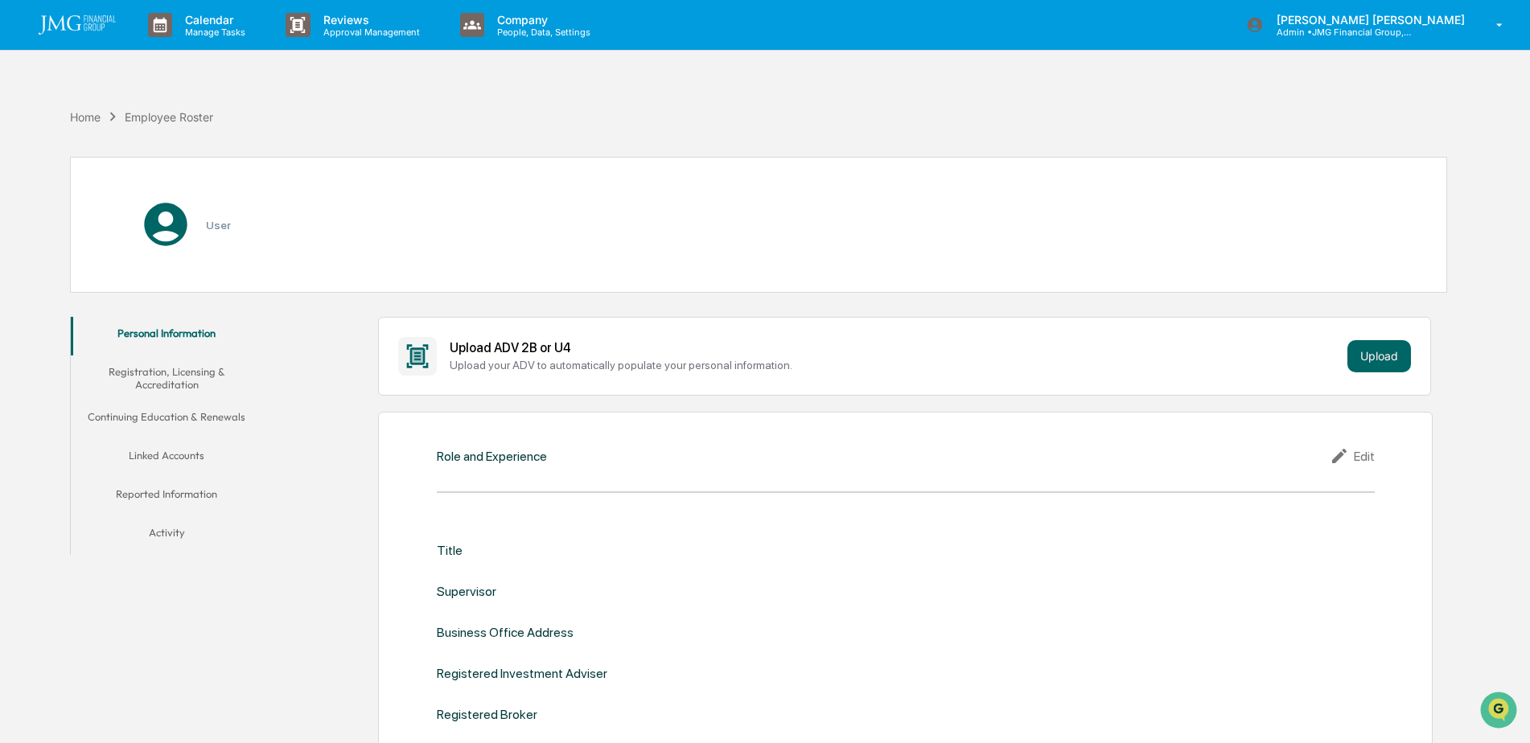
click at [182, 454] on button "Linked Accounts" at bounding box center [167, 458] width 192 height 39
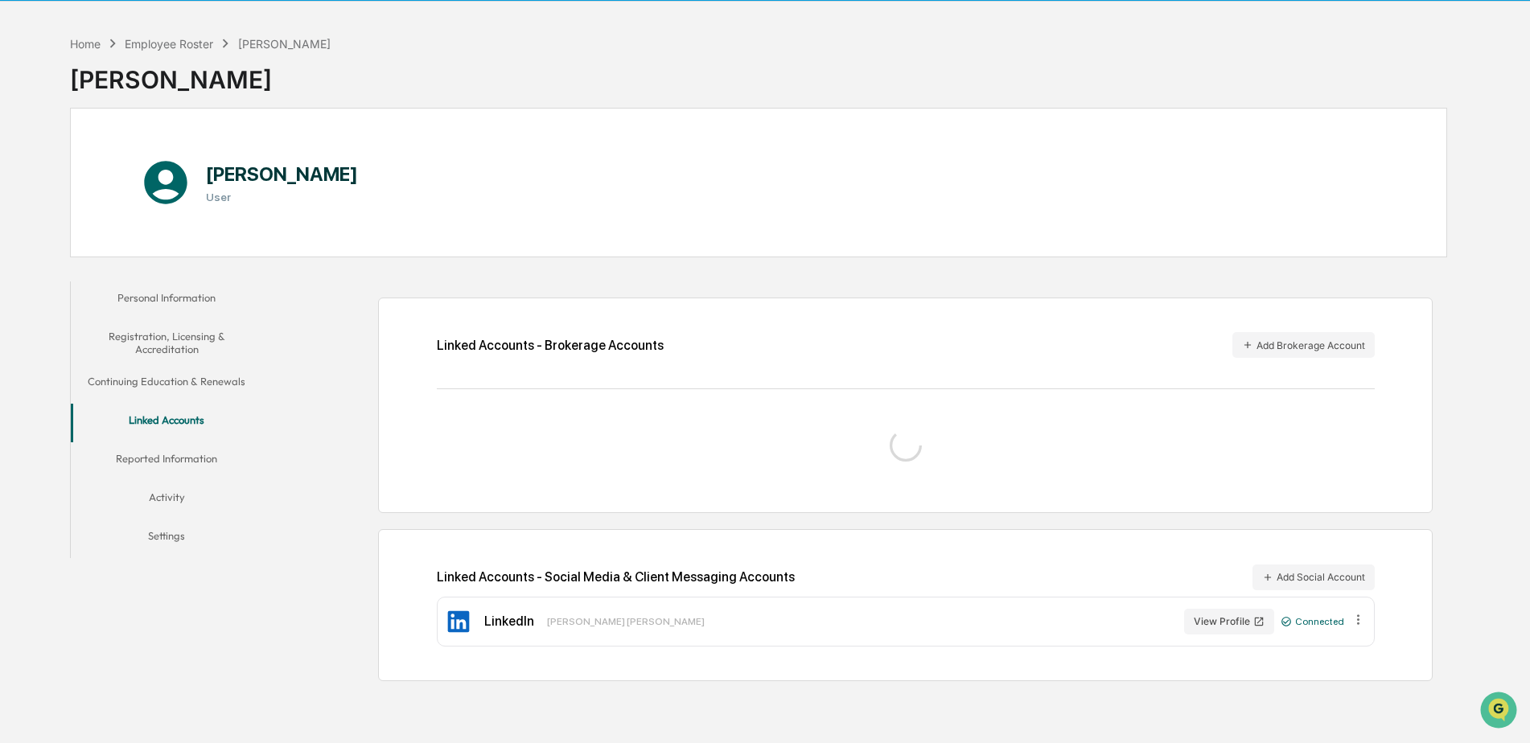
scroll to position [76, 0]
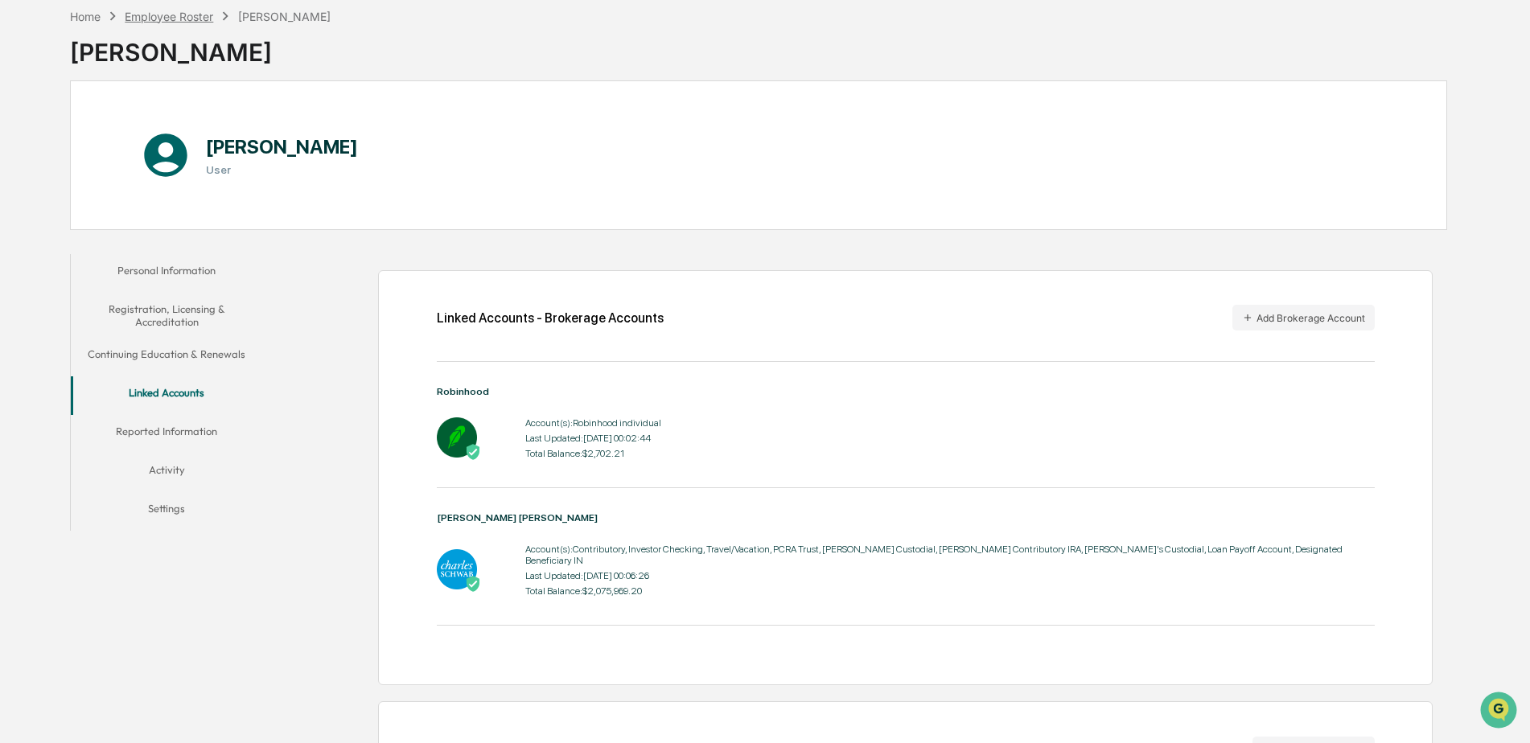
click at [199, 21] on div "Employee Roster" at bounding box center [169, 17] width 88 height 14
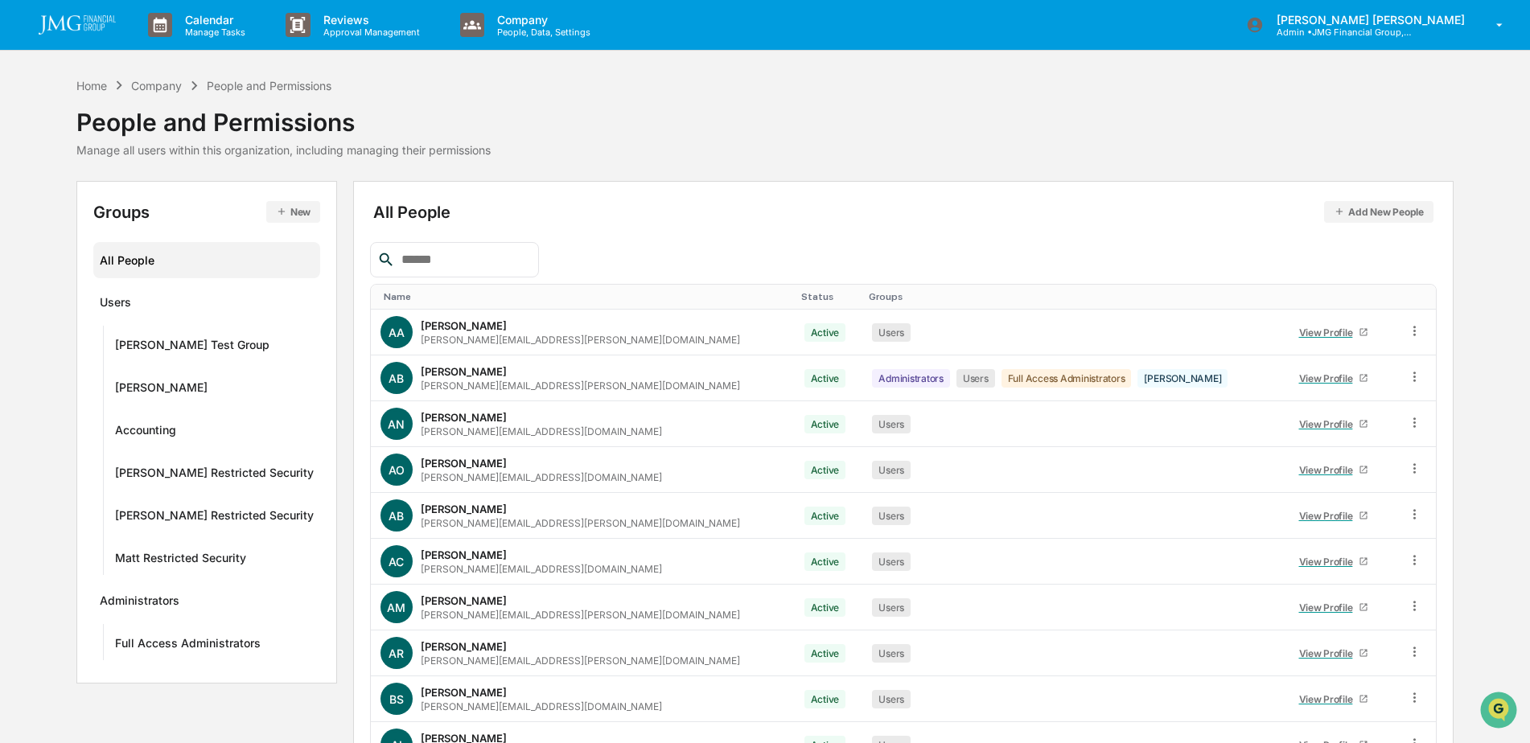
click at [492, 261] on input "text" at bounding box center [463, 259] width 137 height 21
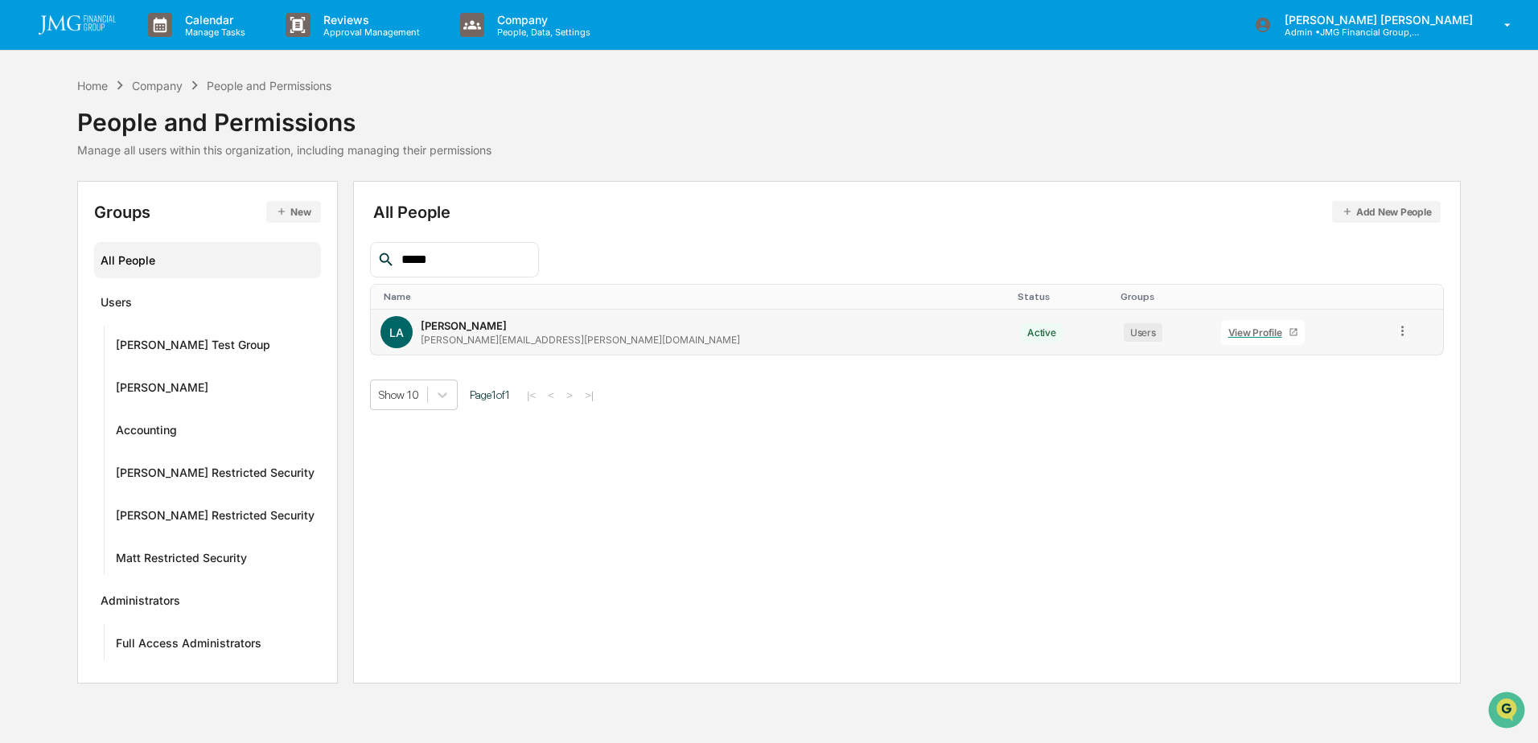
type input "*****"
click at [1228, 330] on div "View Profile" at bounding box center [1258, 333] width 60 height 12
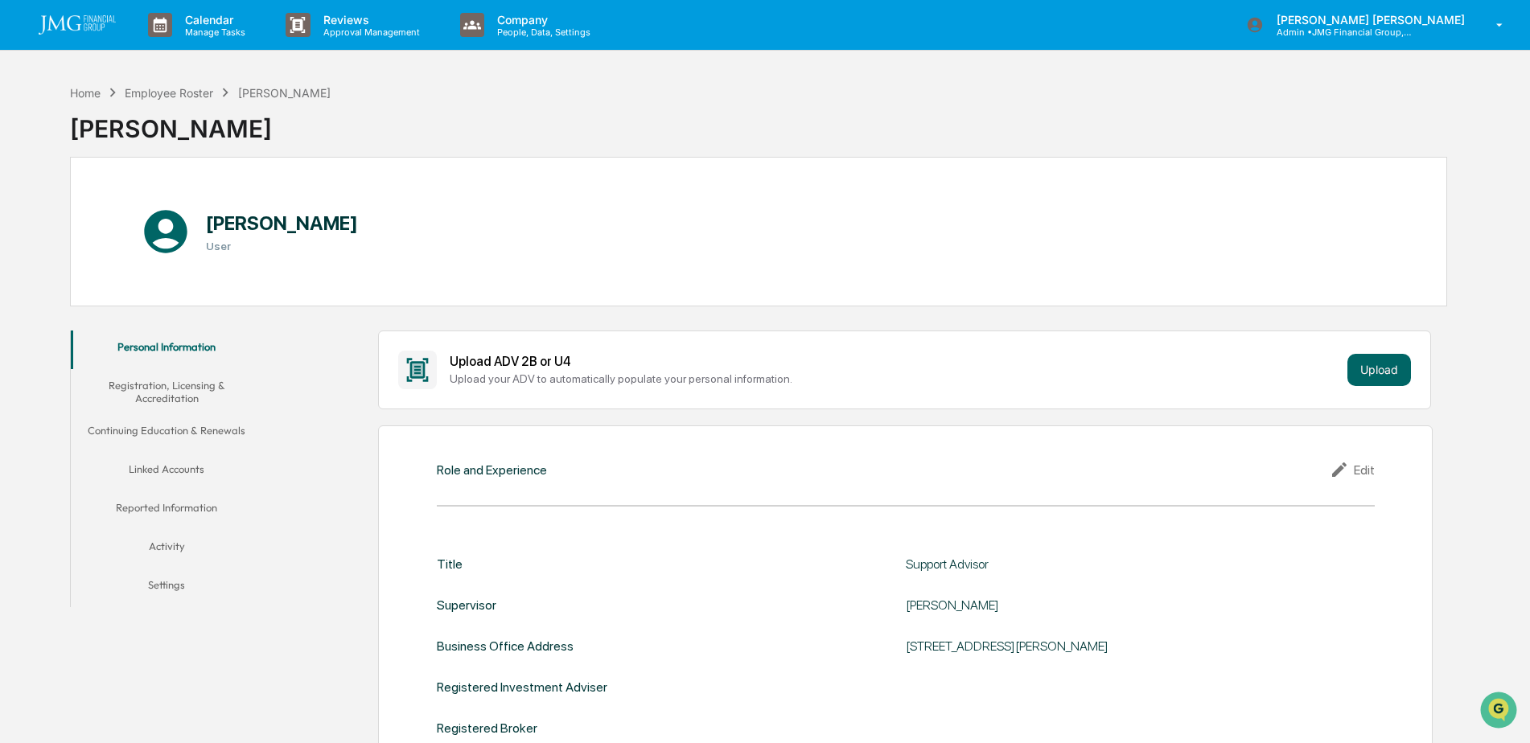
click at [154, 468] on button "Linked Accounts" at bounding box center [167, 472] width 192 height 39
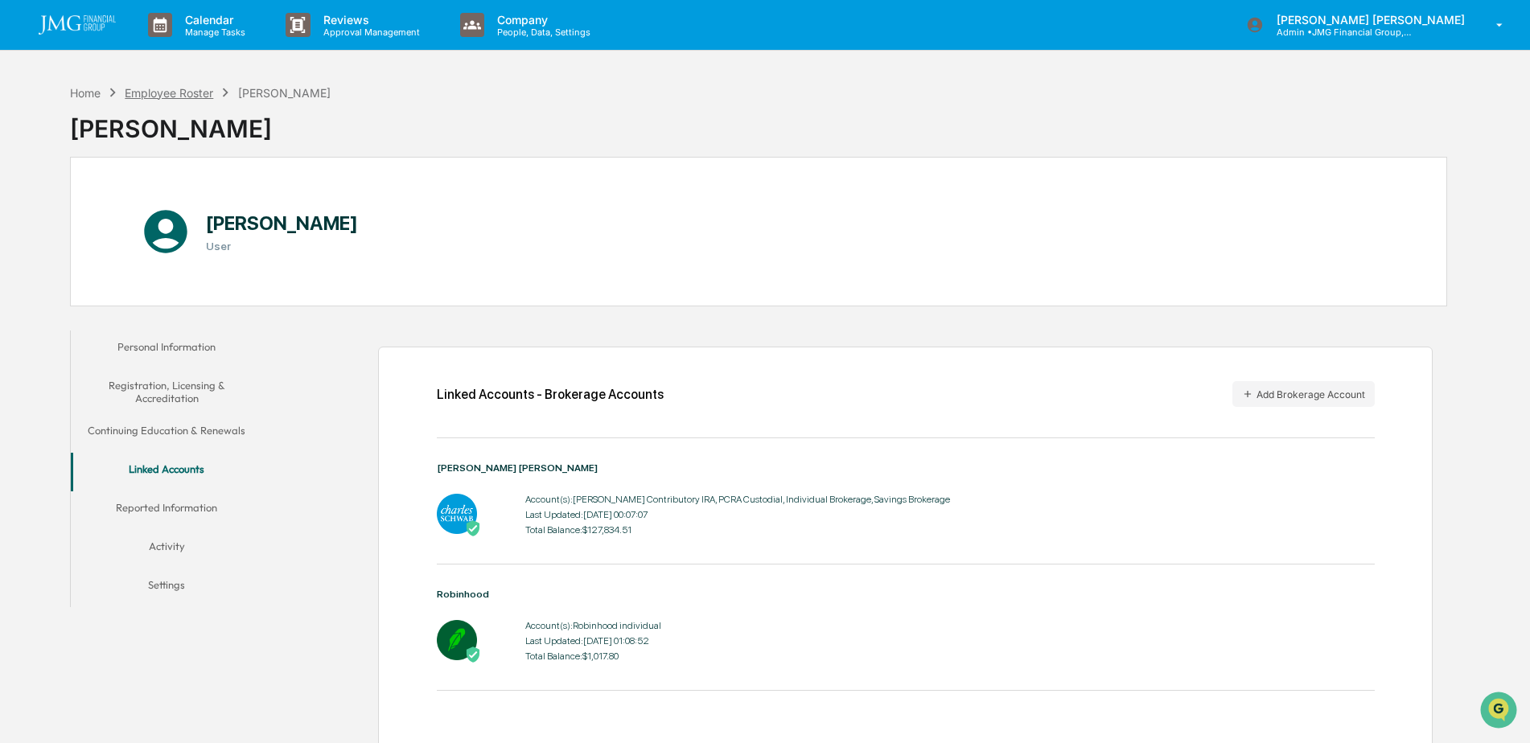
click at [175, 92] on div "Employee Roster" at bounding box center [169, 93] width 88 height 14
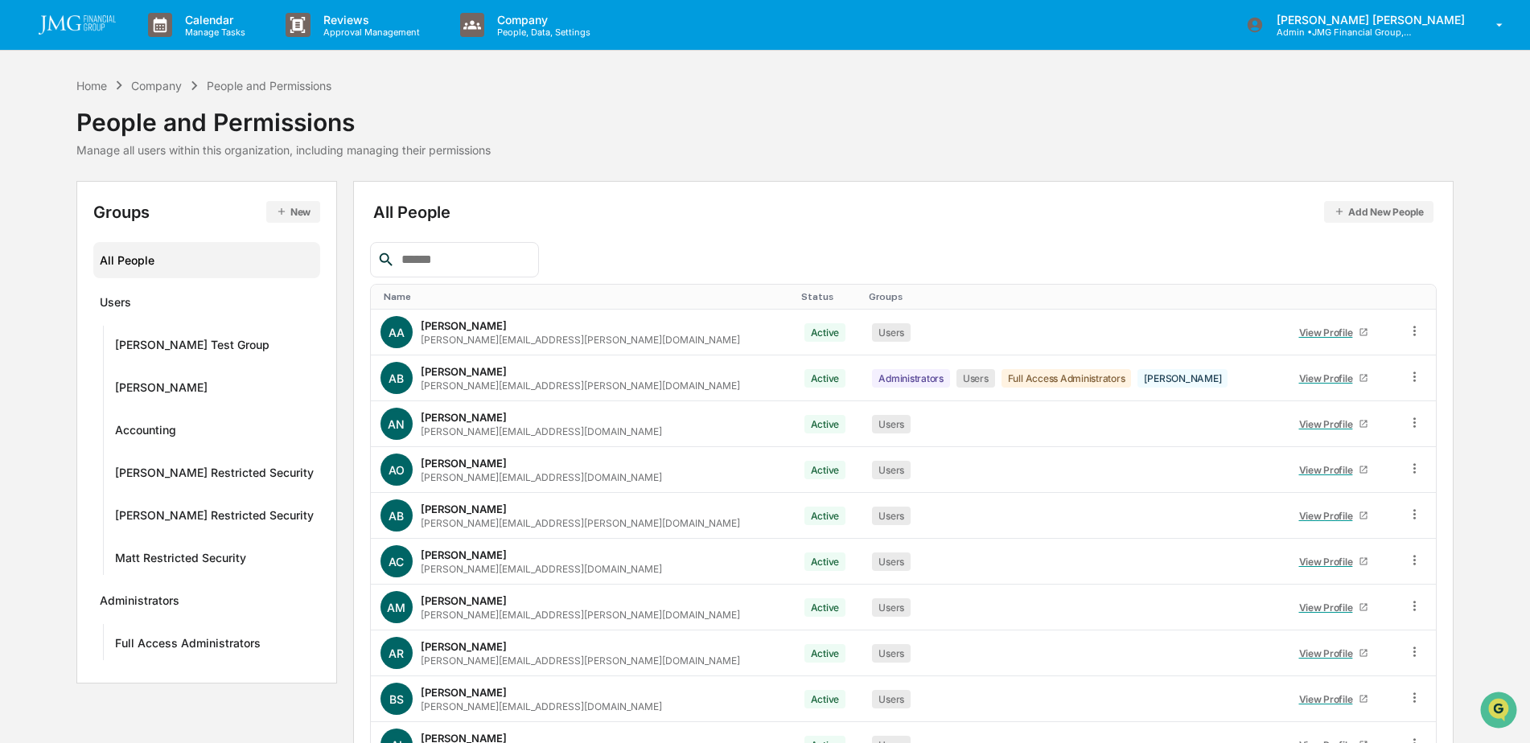
click at [462, 261] on input "text" at bounding box center [463, 259] width 137 height 21
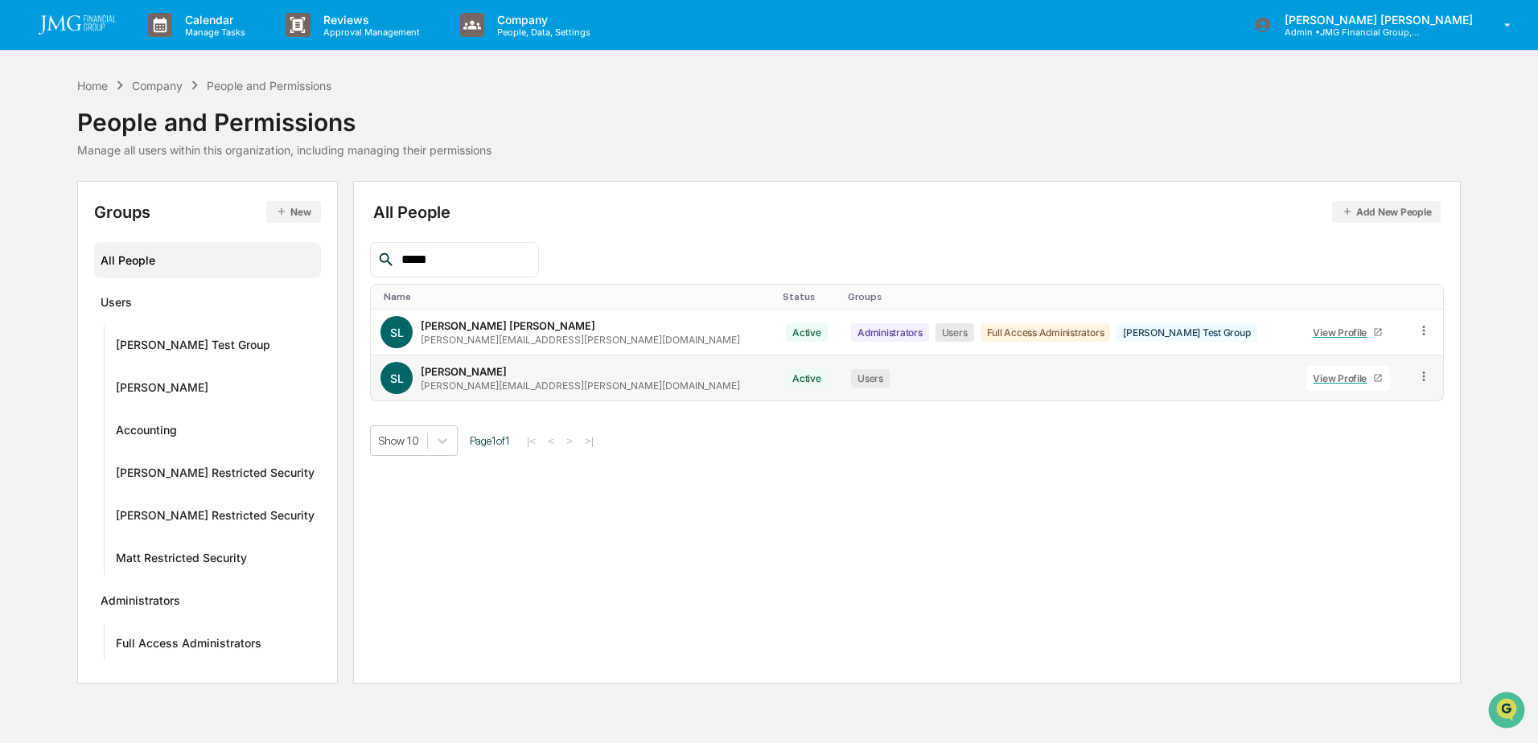
type input "*****"
click at [1313, 382] on div "View Profile" at bounding box center [1343, 378] width 60 height 12
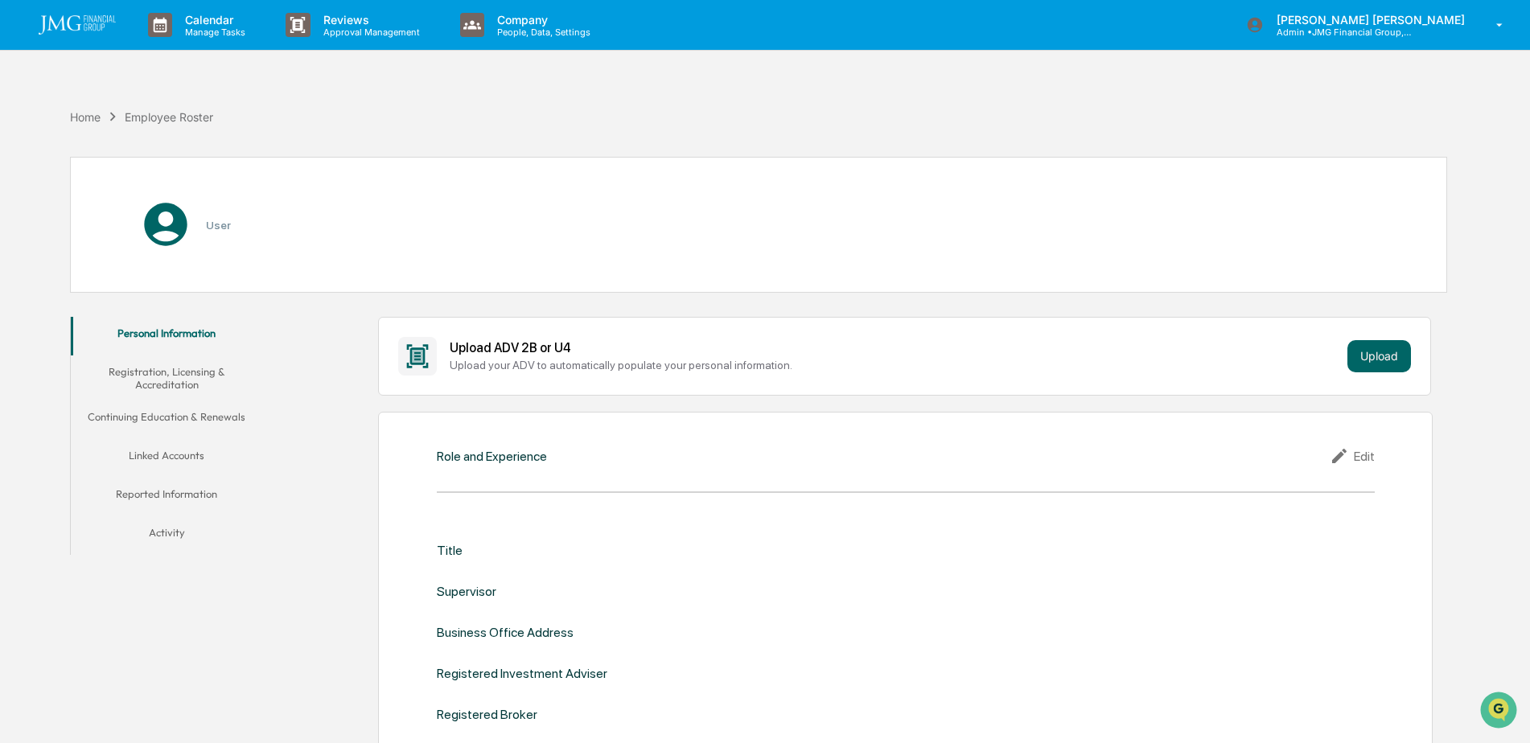
click at [140, 461] on button "Linked Accounts" at bounding box center [167, 458] width 192 height 39
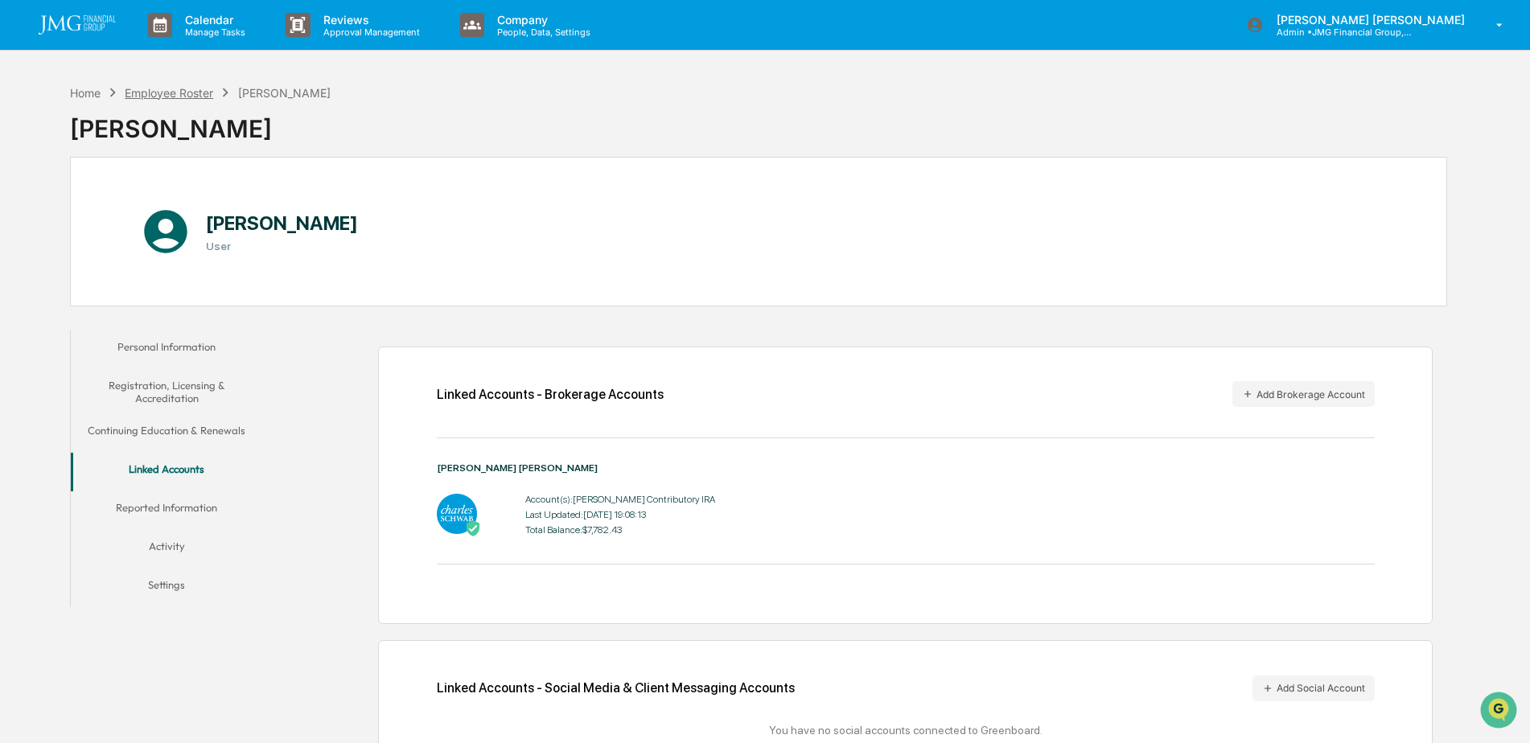
click at [162, 96] on div "Employee Roster" at bounding box center [169, 93] width 88 height 14
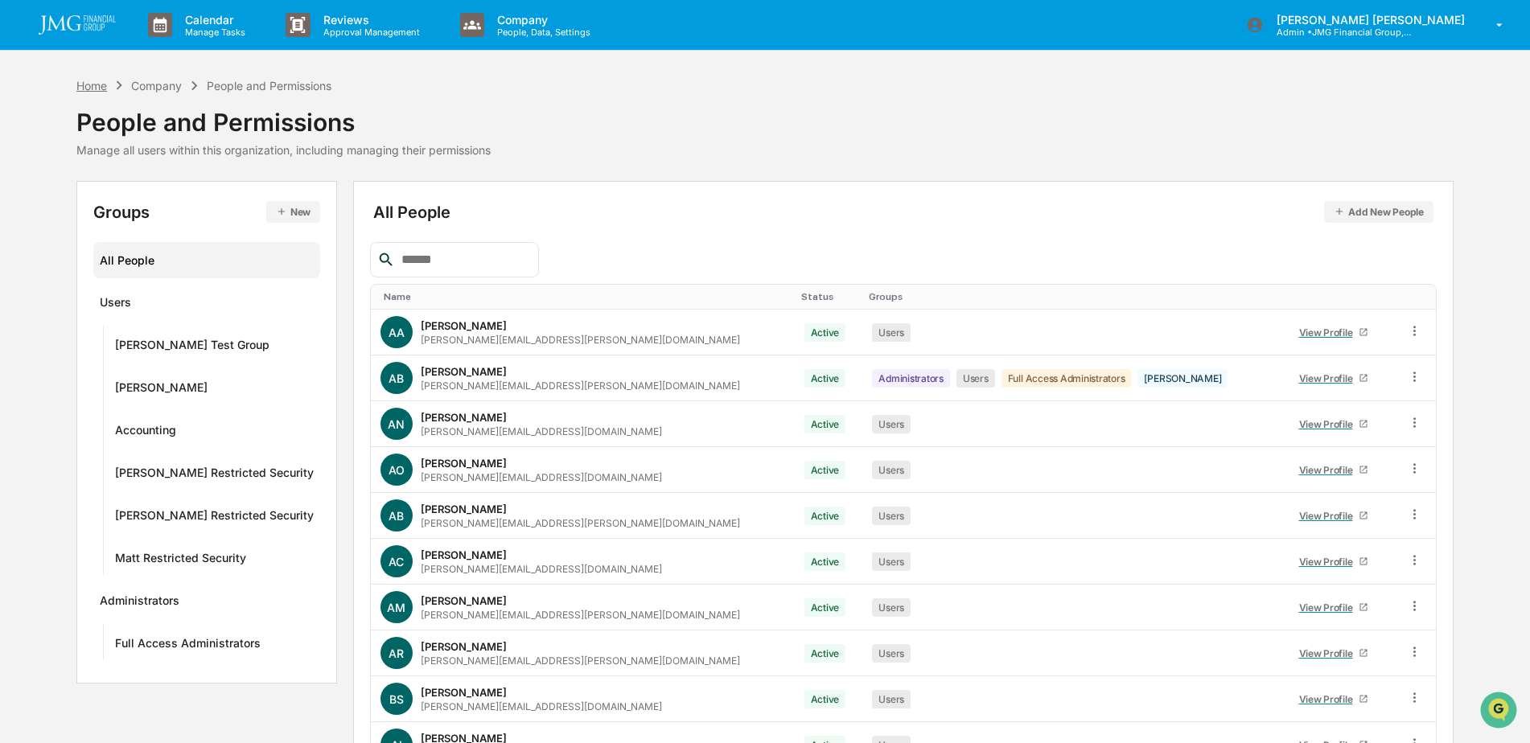
click at [97, 89] on div "Home" at bounding box center [91, 86] width 31 height 14
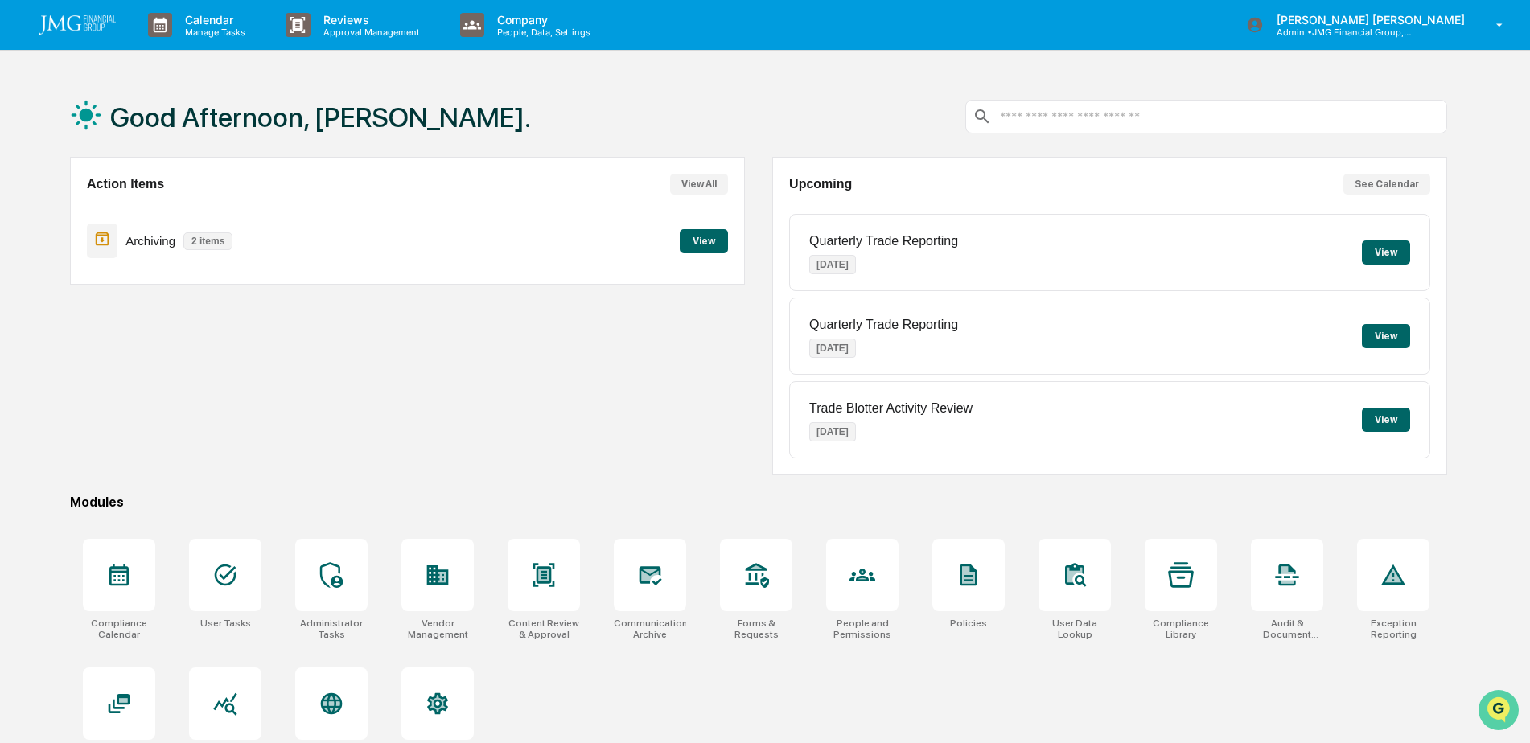
click at [1500, 709] on img "Open customer support" at bounding box center [1498, 710] width 40 height 32
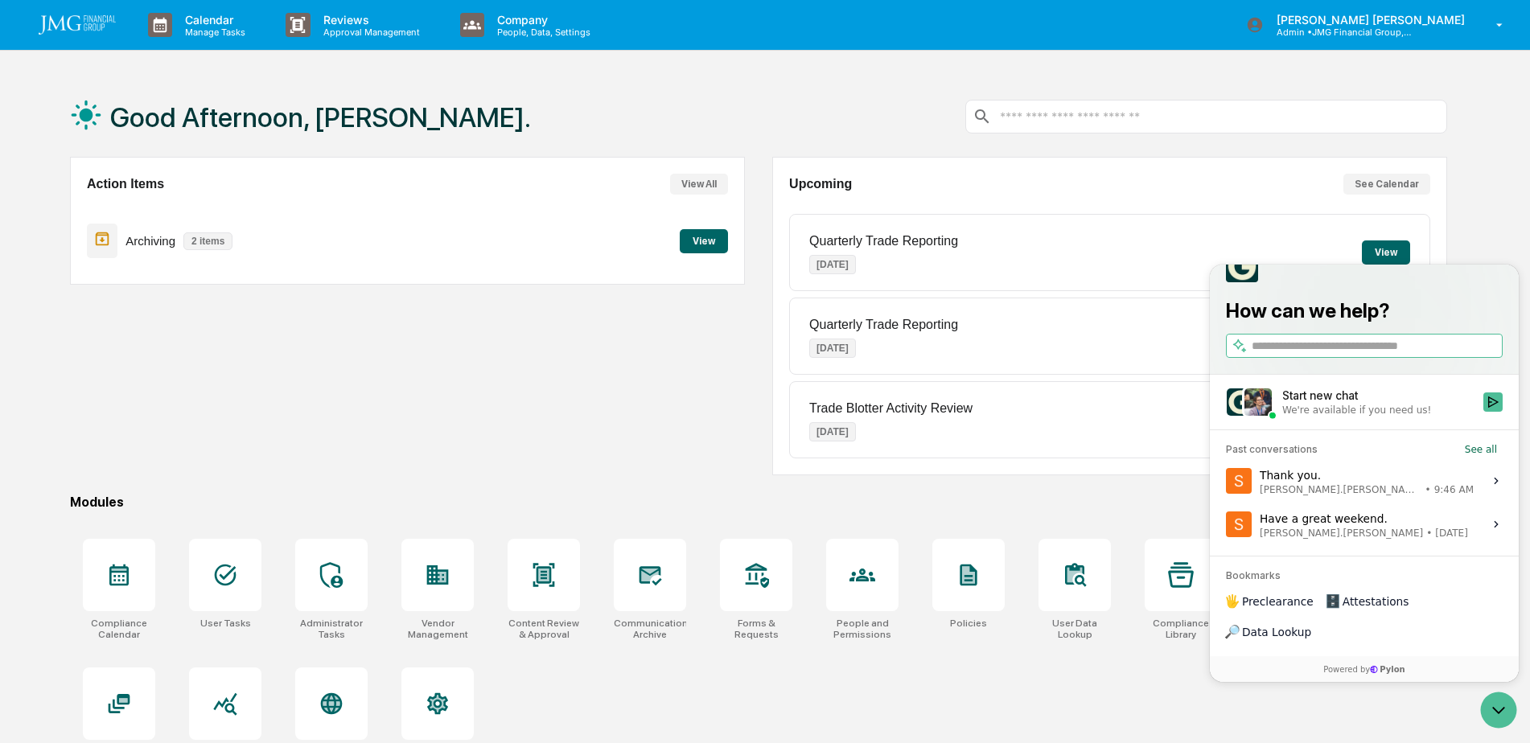
click at [1412, 404] on div "Start new chat" at bounding box center [1377, 396] width 191 height 16
click at [1483, 412] on button "Start new chat We're available if you need us!" at bounding box center [1492, 401] width 19 height 19
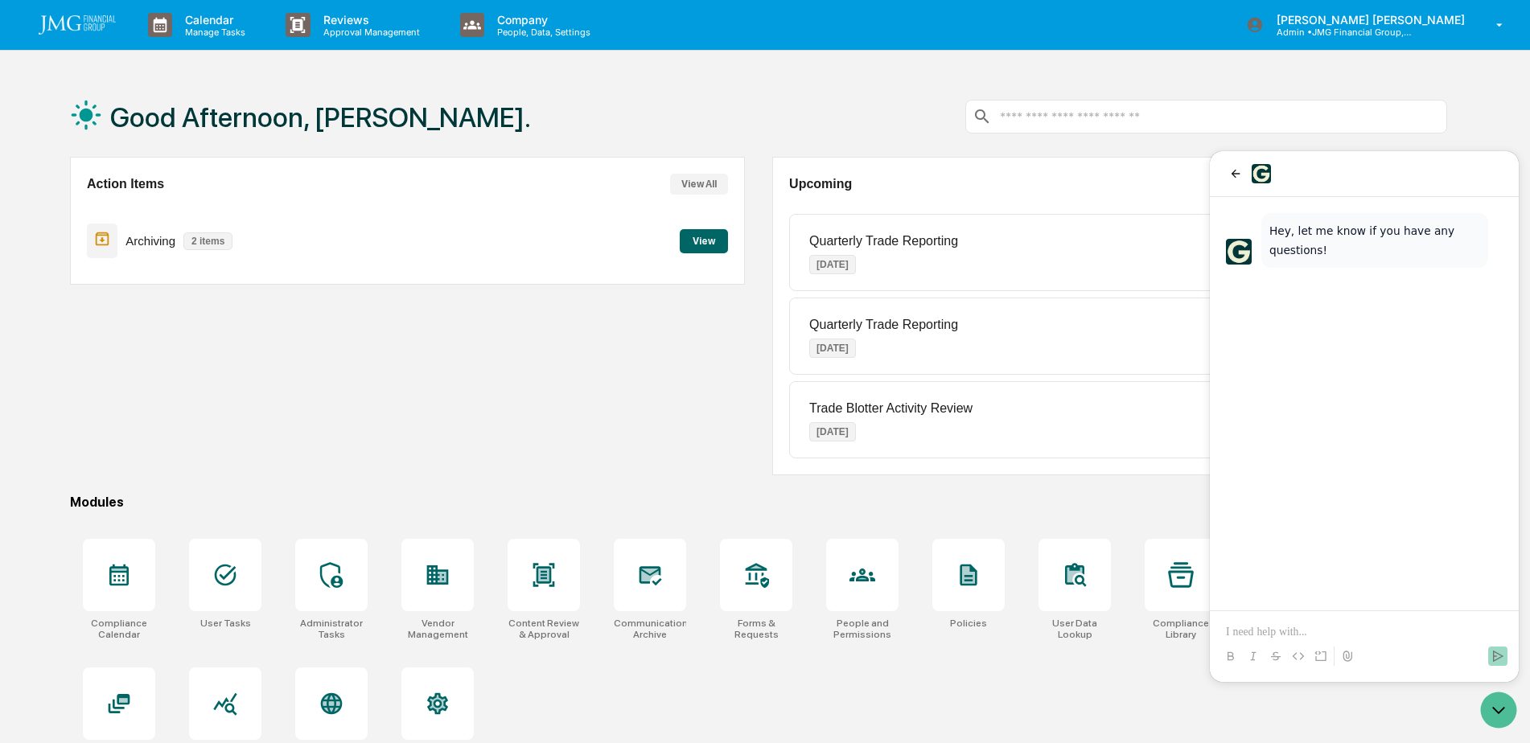
click at [1265, 629] on p at bounding box center [1364, 632] width 277 height 16
click at [1132, 690] on div "Compliance Calendar User Tasks Administrator Tasks Vendor Management Content Re…" at bounding box center [758, 653] width 1377 height 249
click at [1255, 629] on p at bounding box center [1364, 632] width 277 height 16
click at [1492, 648] on button "Send" at bounding box center [1497, 656] width 19 height 19
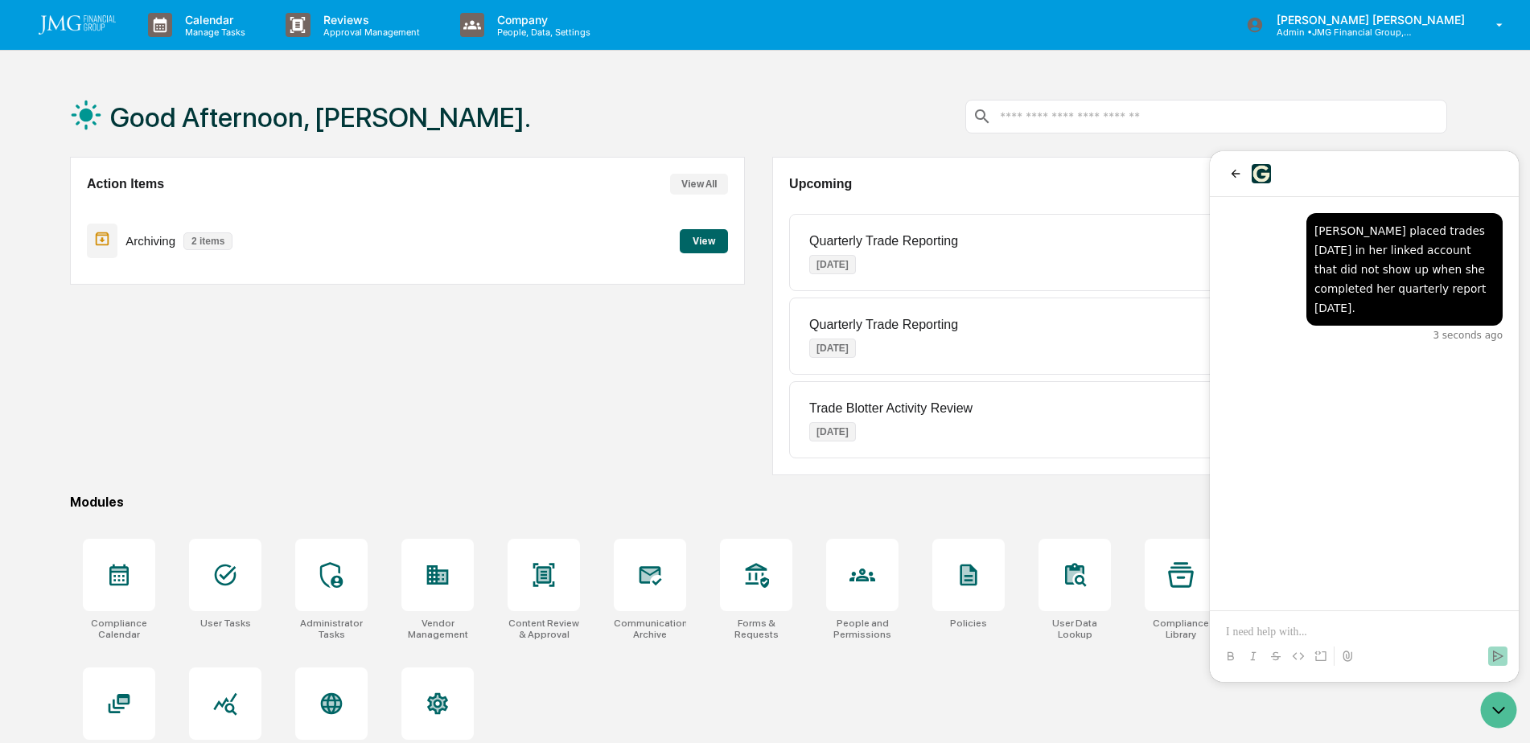
click at [1273, 628] on p at bounding box center [1364, 632] width 277 height 16
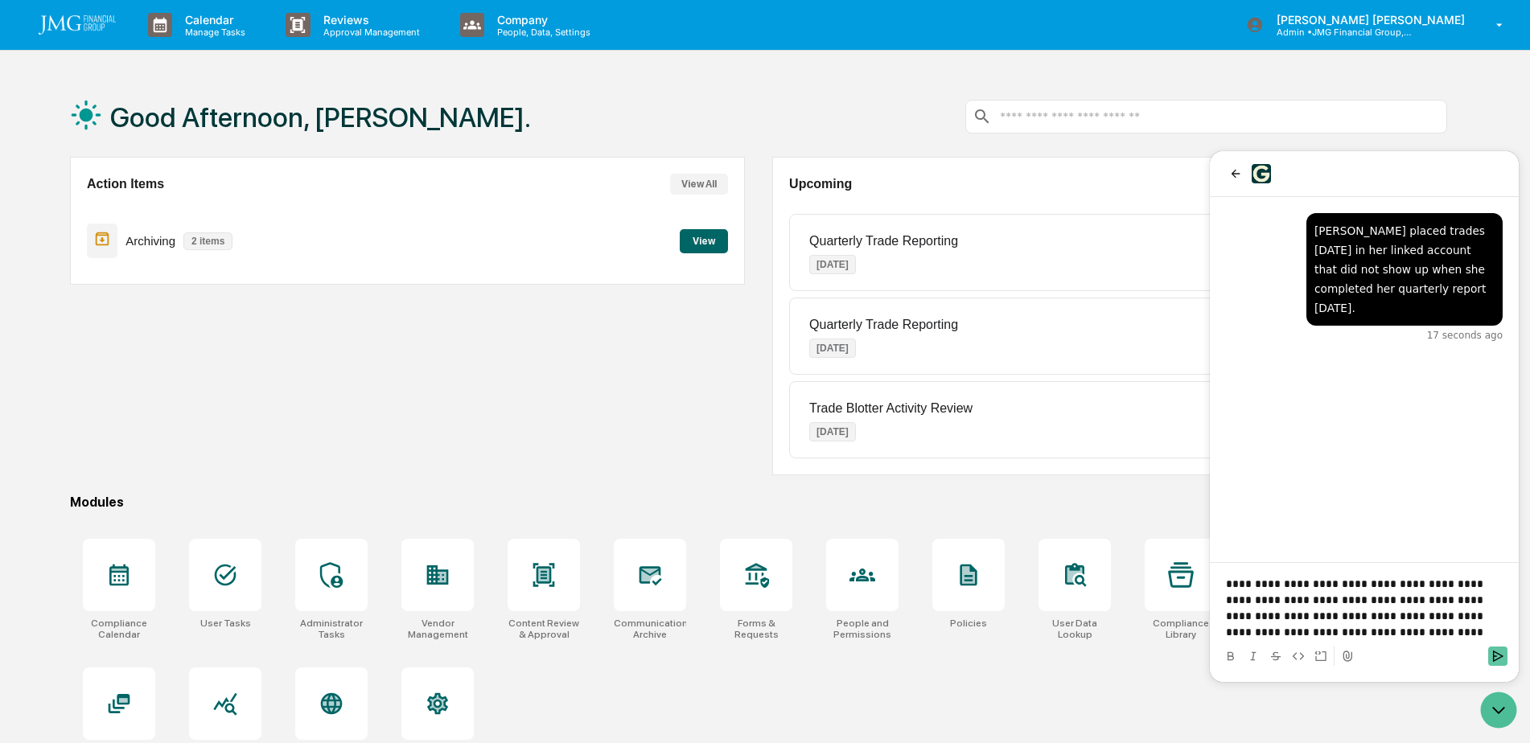
click at [1506, 651] on button "Send" at bounding box center [1497, 656] width 19 height 19
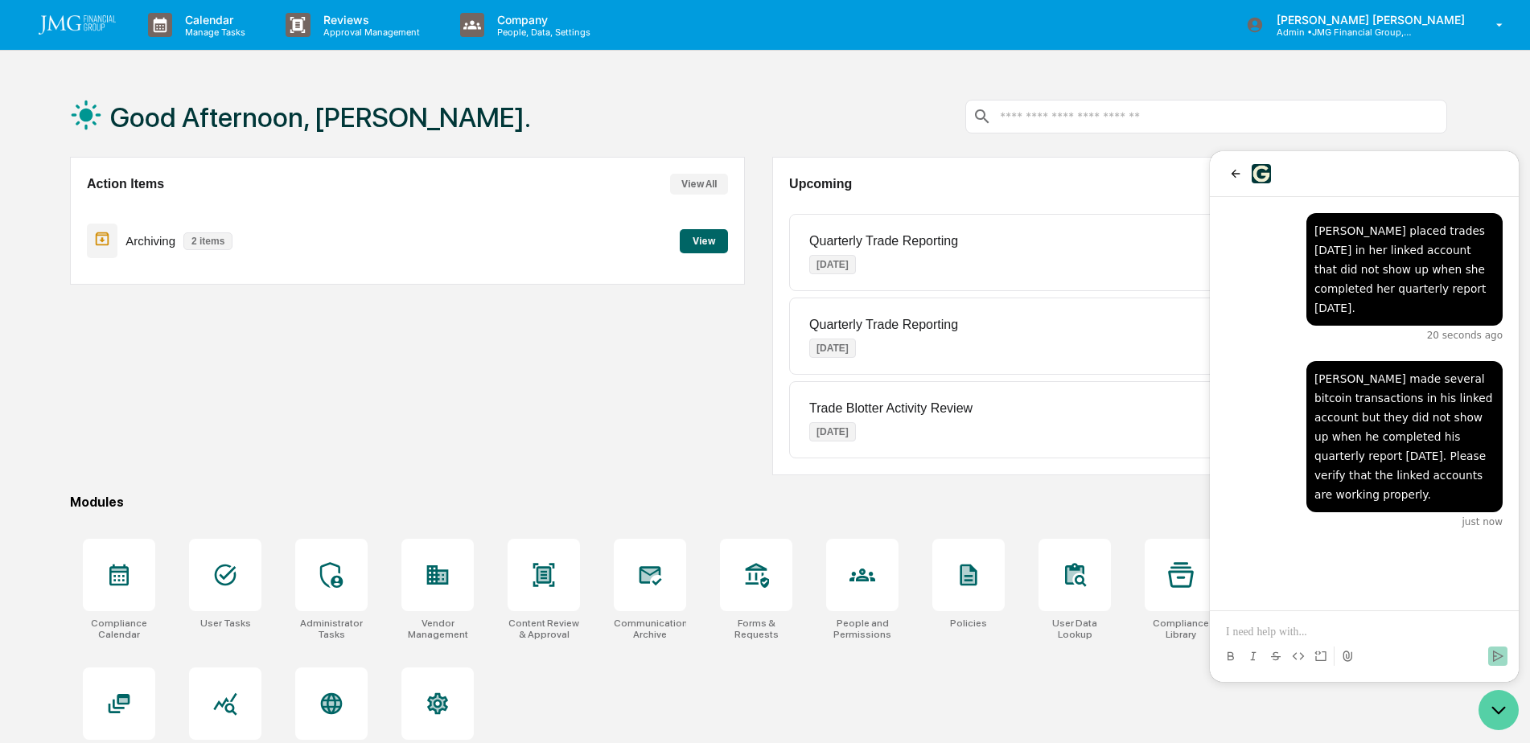
click at [1501, 710] on icon "Open customer support" at bounding box center [1499, 711] width 12 height 6
